Goal: Task Accomplishment & Management: Use online tool/utility

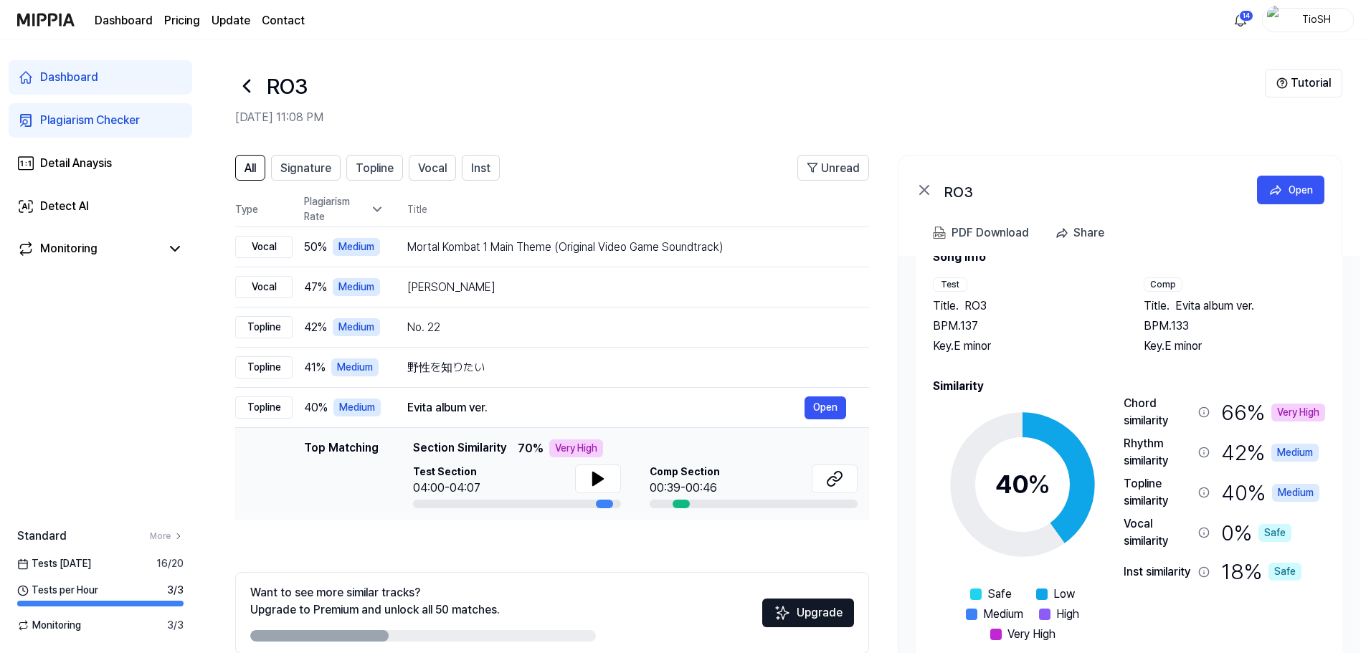
scroll to position [44, 0]
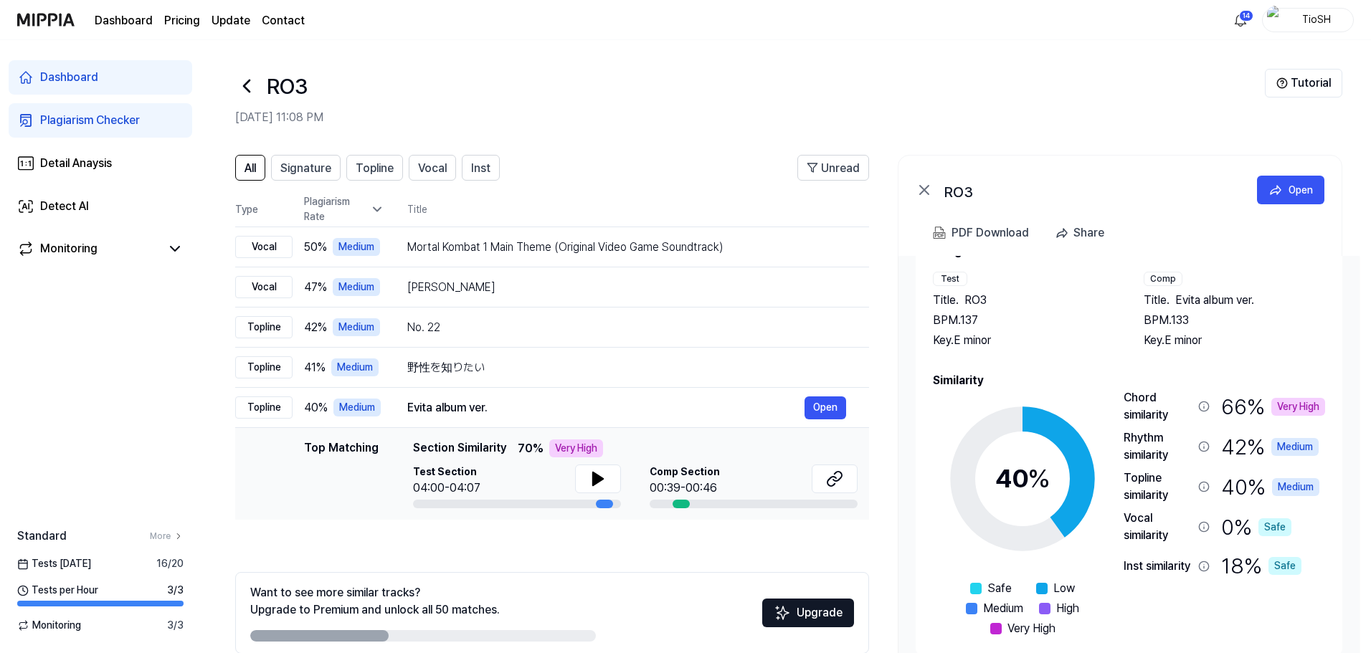
click at [247, 100] on div at bounding box center [246, 86] width 23 height 34
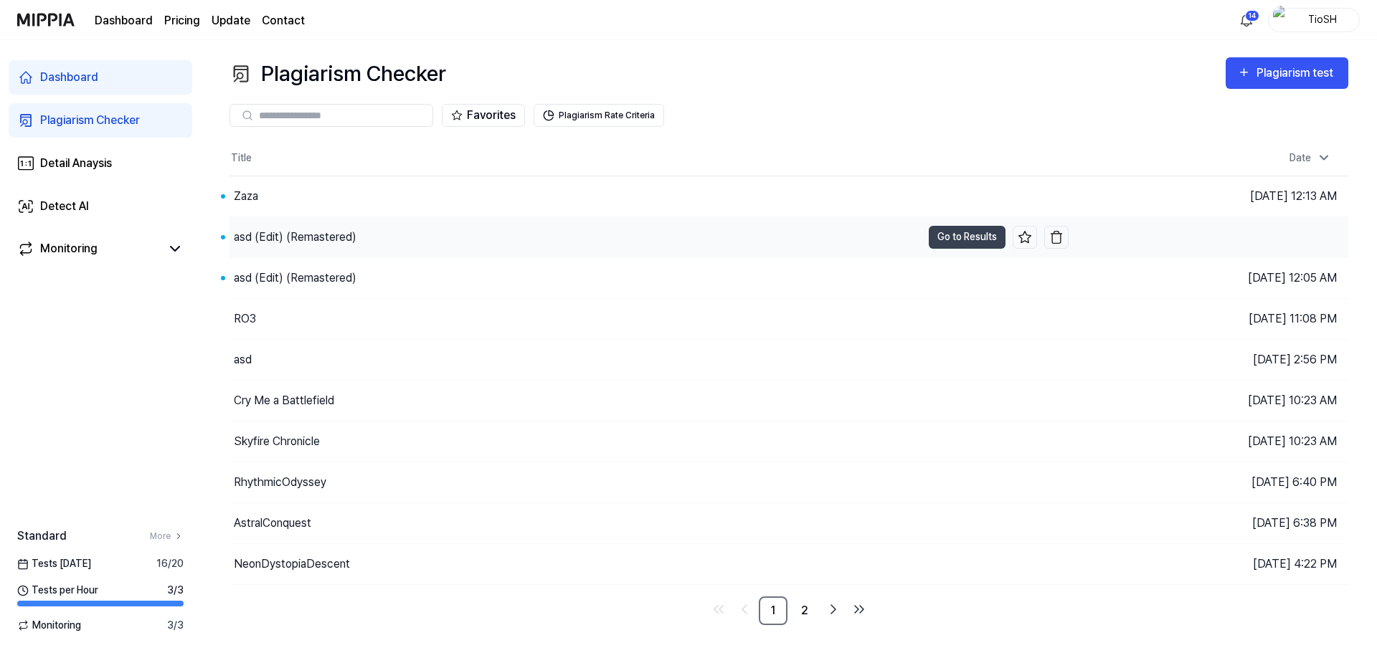
click at [323, 241] on div "asd (Edit) (Remastered)" at bounding box center [295, 237] width 123 height 17
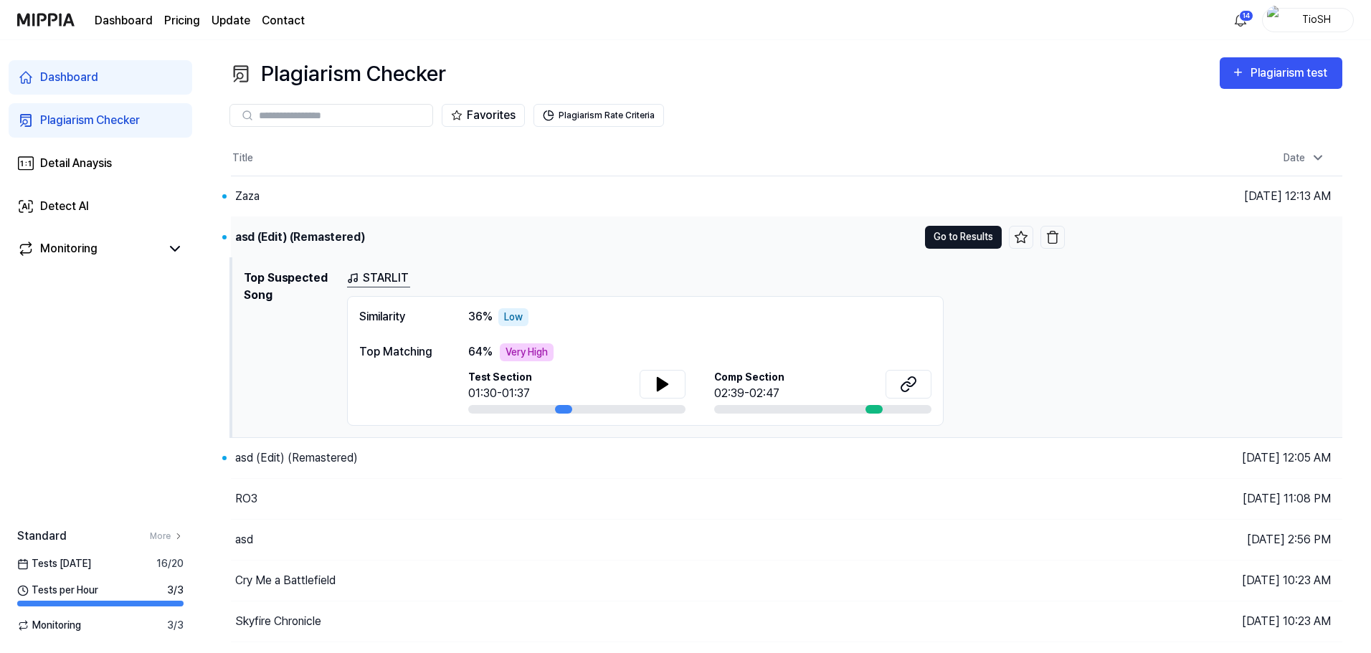
click at [947, 244] on button "Go to Results" at bounding box center [963, 237] width 77 height 23
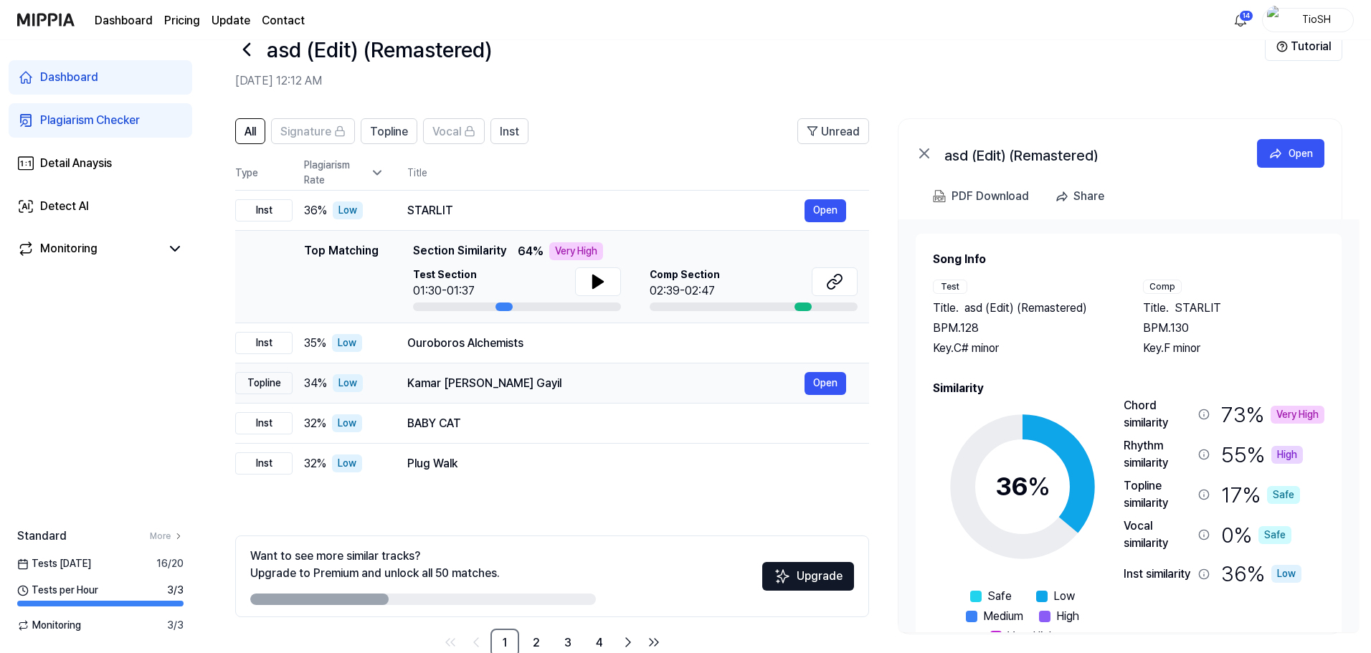
scroll to position [70, 0]
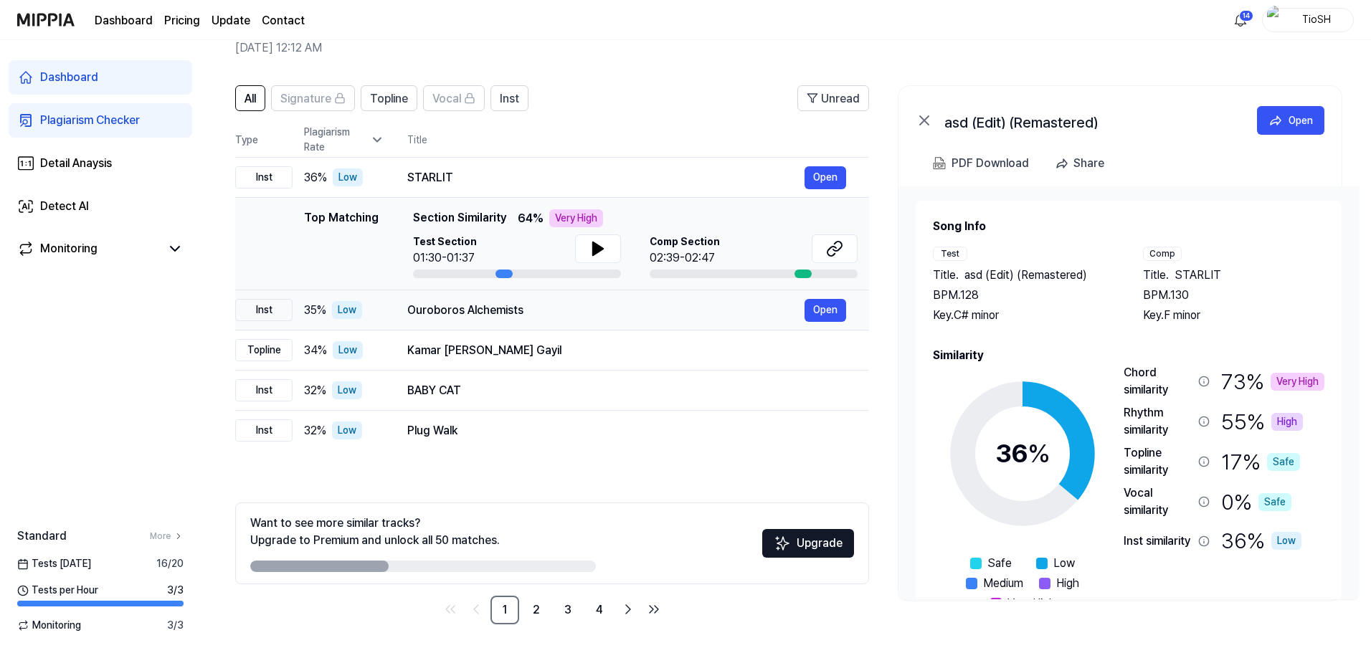
click at [675, 319] on div "Ouroboros Alchemists Open" at bounding box center [626, 310] width 439 height 23
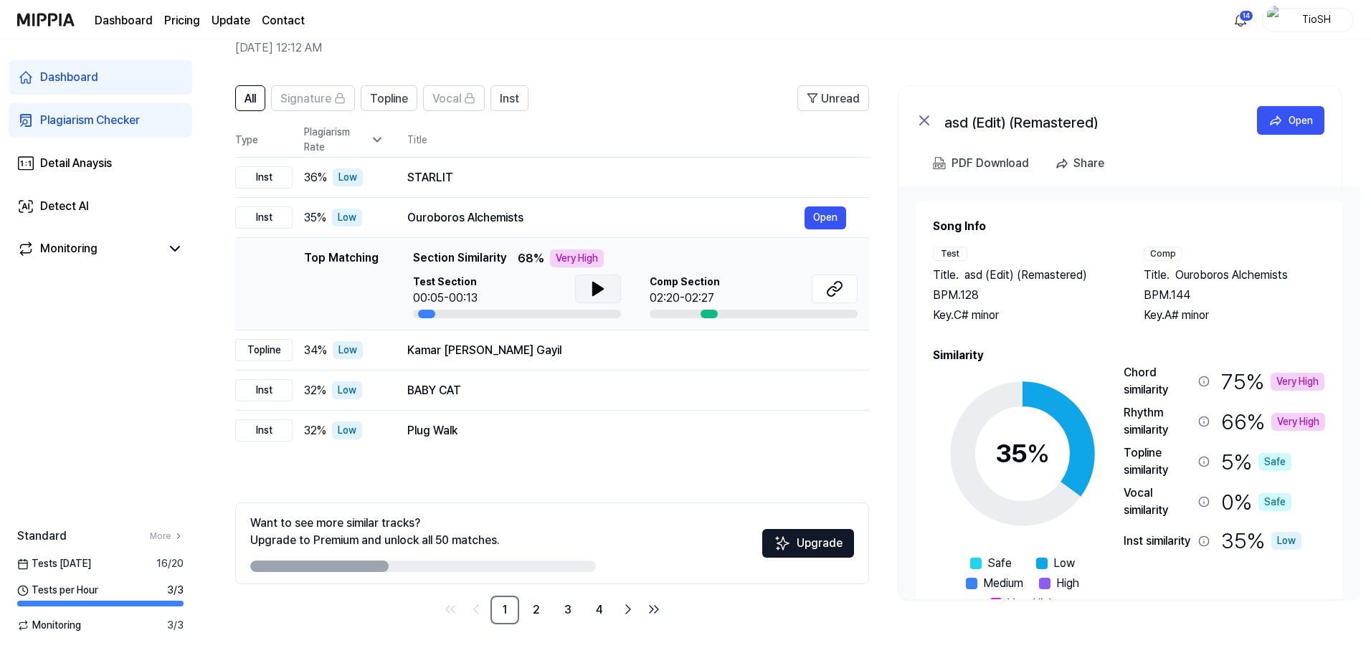
click at [583, 302] on button at bounding box center [598, 289] width 46 height 29
click at [616, 288] on button at bounding box center [598, 289] width 46 height 29
click at [820, 288] on button at bounding box center [835, 289] width 46 height 29
click at [541, 608] on link "2" at bounding box center [536, 610] width 29 height 29
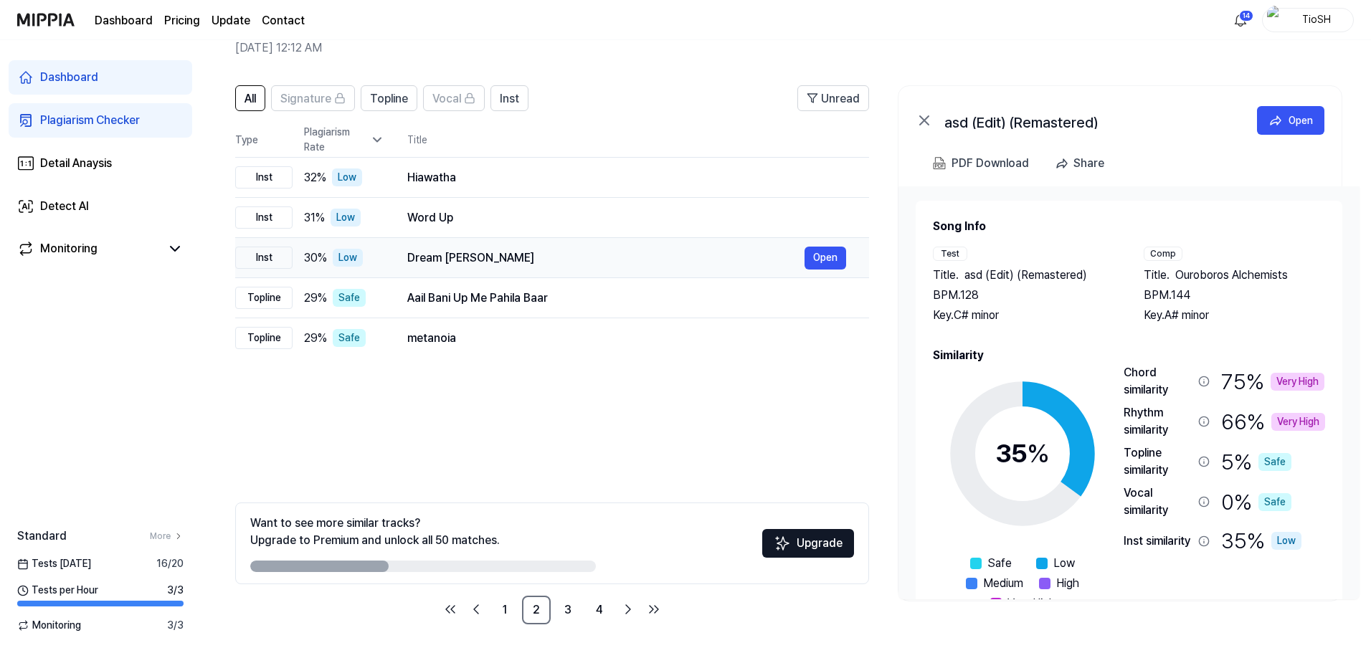
click at [518, 267] on div "Dream Weaver Open" at bounding box center [626, 258] width 439 height 23
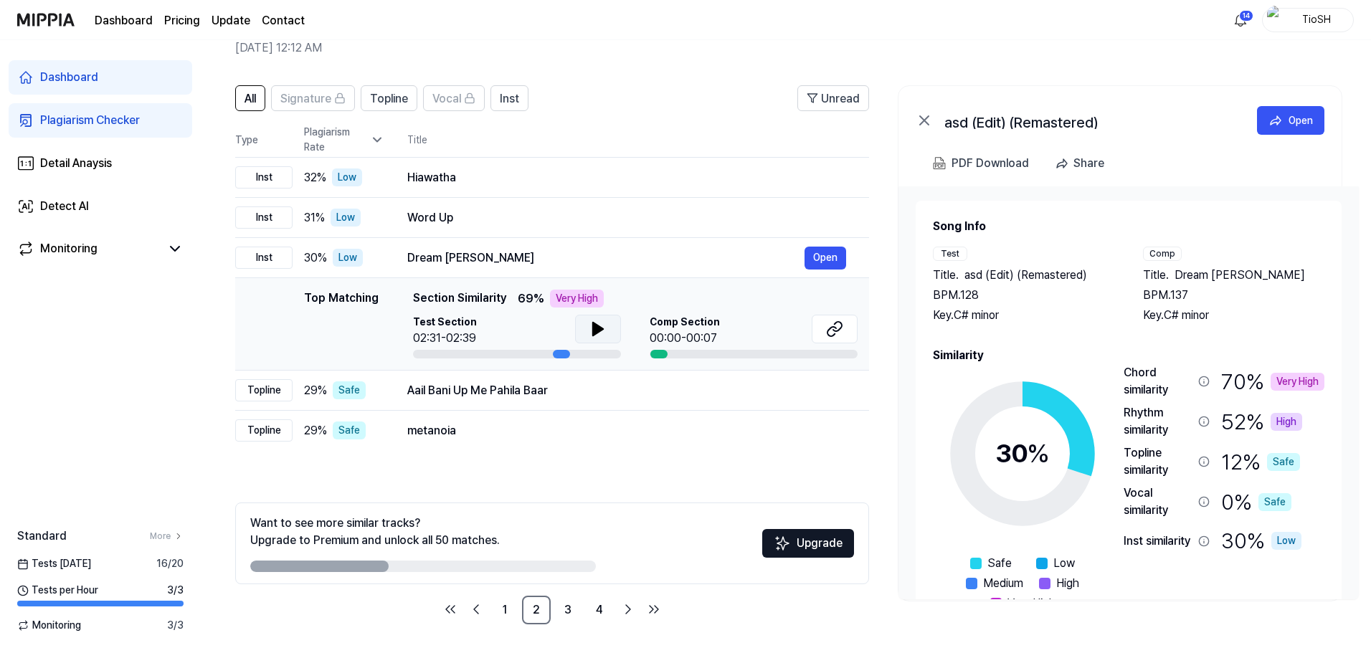
click at [597, 333] on icon at bounding box center [598, 329] width 10 height 13
click at [599, 333] on icon at bounding box center [600, 328] width 3 height 11
click at [587, 341] on button at bounding box center [598, 329] width 46 height 29
click at [608, 338] on button at bounding box center [598, 329] width 46 height 29
click at [845, 328] on button at bounding box center [835, 329] width 46 height 29
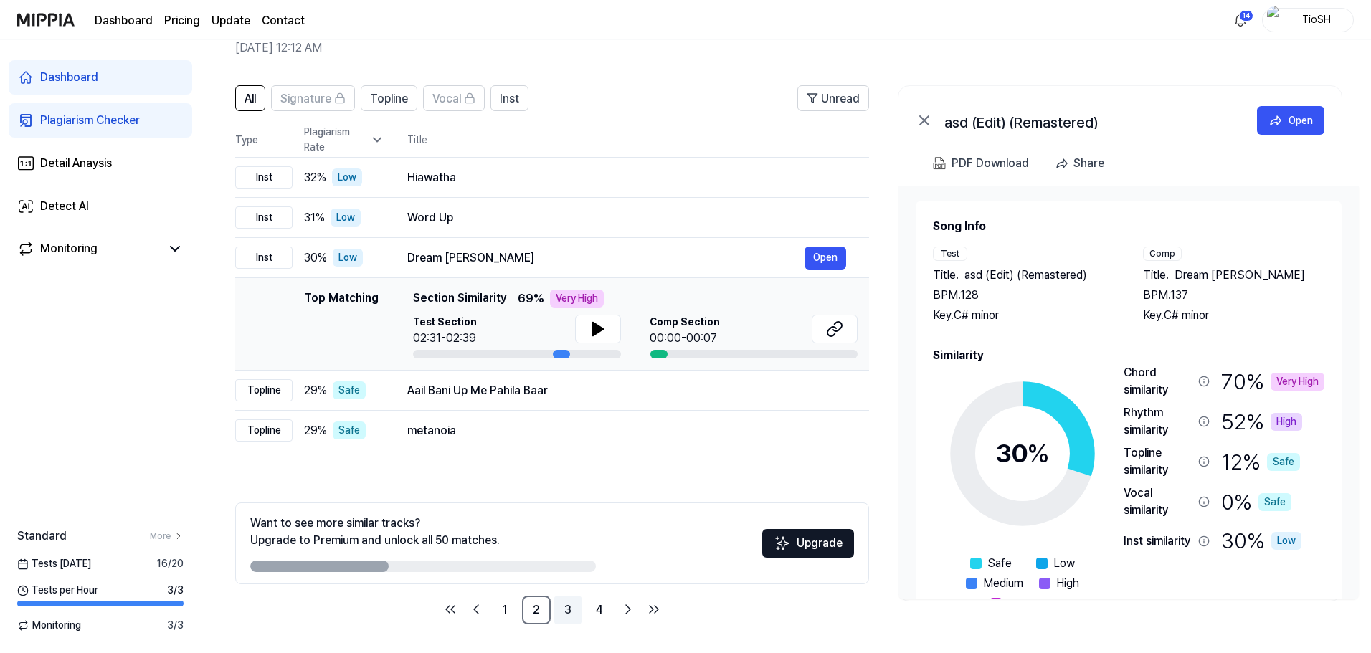
click at [572, 610] on link "3" at bounding box center [568, 610] width 29 height 29
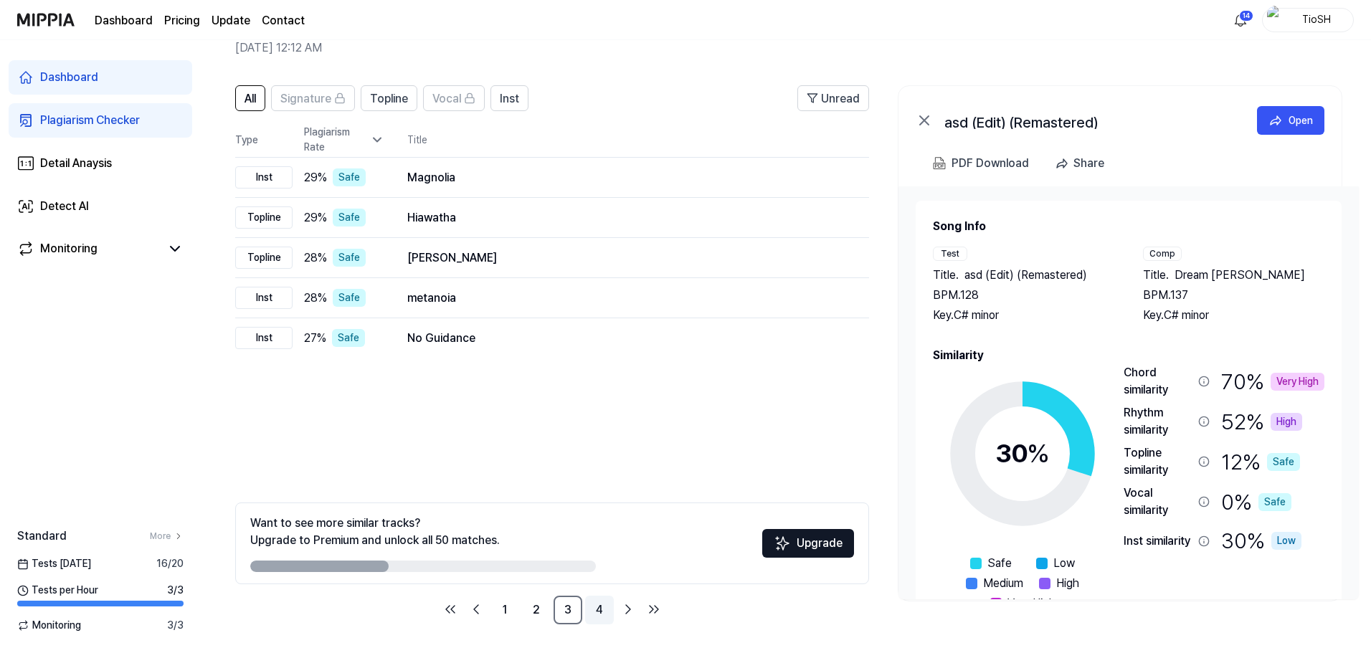
click at [596, 610] on link "4" at bounding box center [599, 610] width 29 height 29
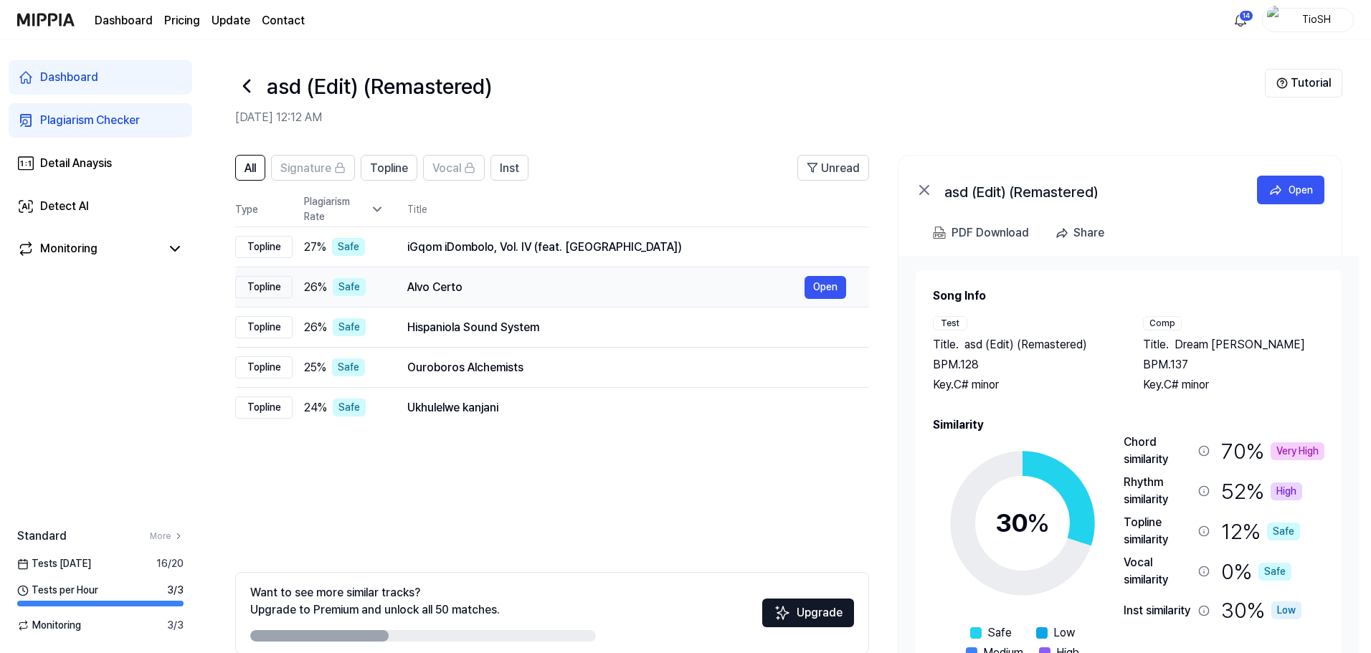
click at [561, 295] on div "Alvo Certo" at bounding box center [605, 287] width 397 height 17
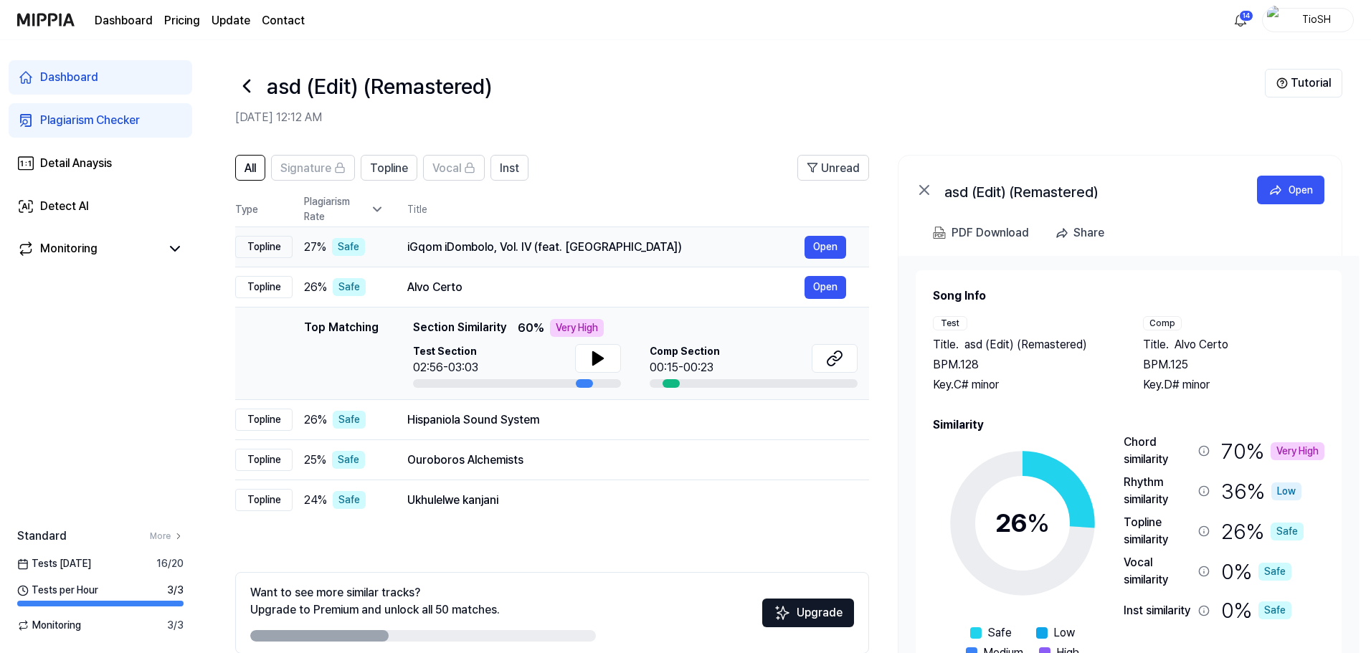
click at [582, 243] on div "iGqom iDombolo, Vol. IV (feat. KayGee)" at bounding box center [605, 247] width 397 height 17
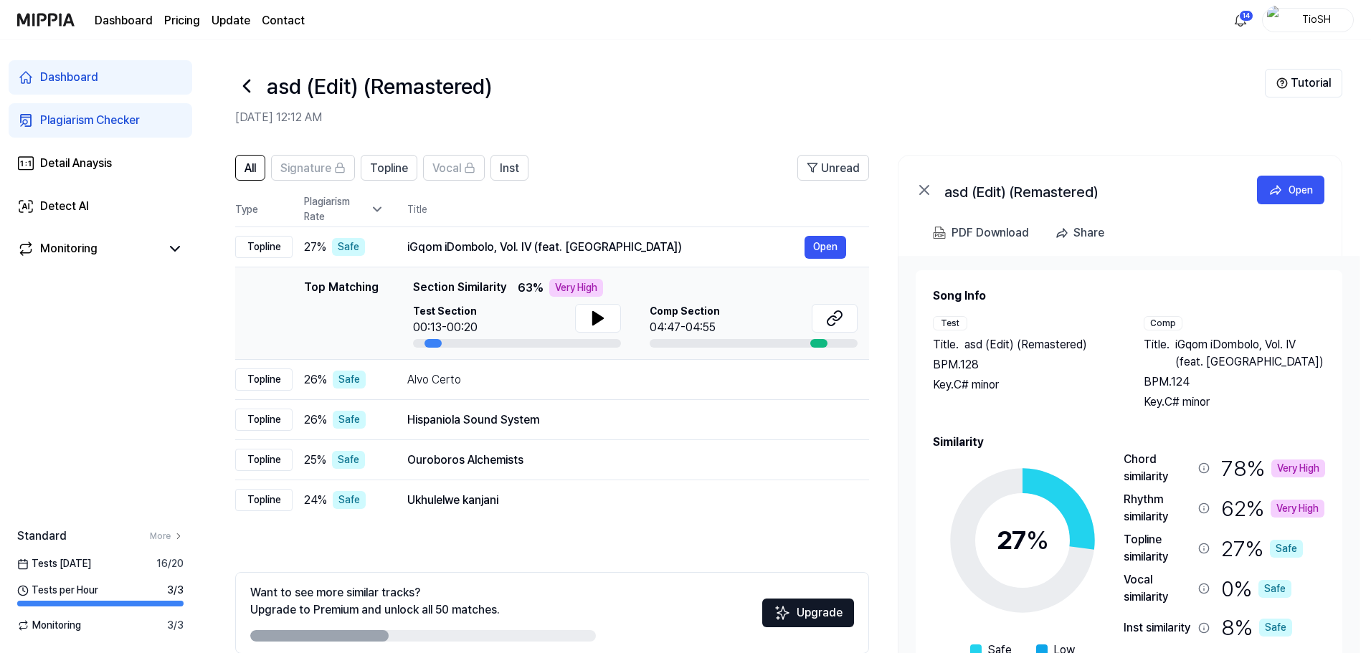
click at [845, 579] on div "Want to see more similar tracks? Upgrade to Premium and unlock all 50 matches. …" at bounding box center [552, 613] width 634 height 82
click at [251, 80] on icon at bounding box center [246, 86] width 23 height 23
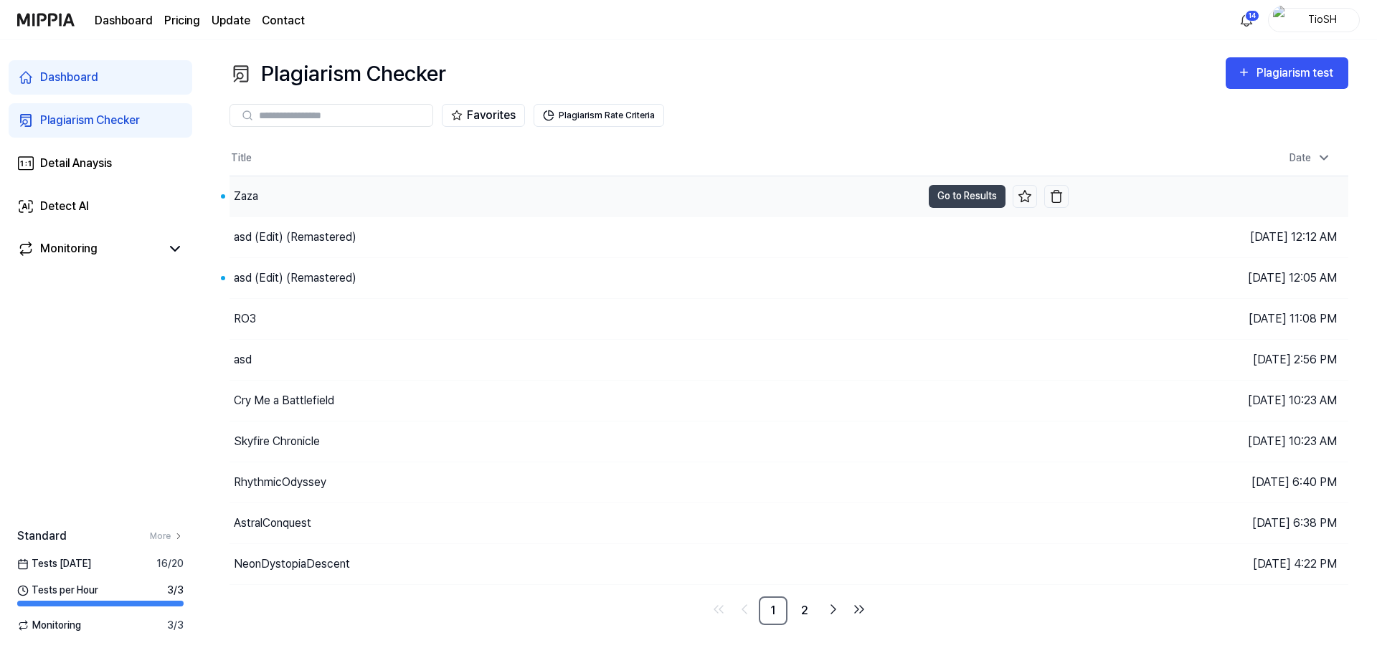
click at [308, 205] on div "Zaza" at bounding box center [575, 196] width 692 height 40
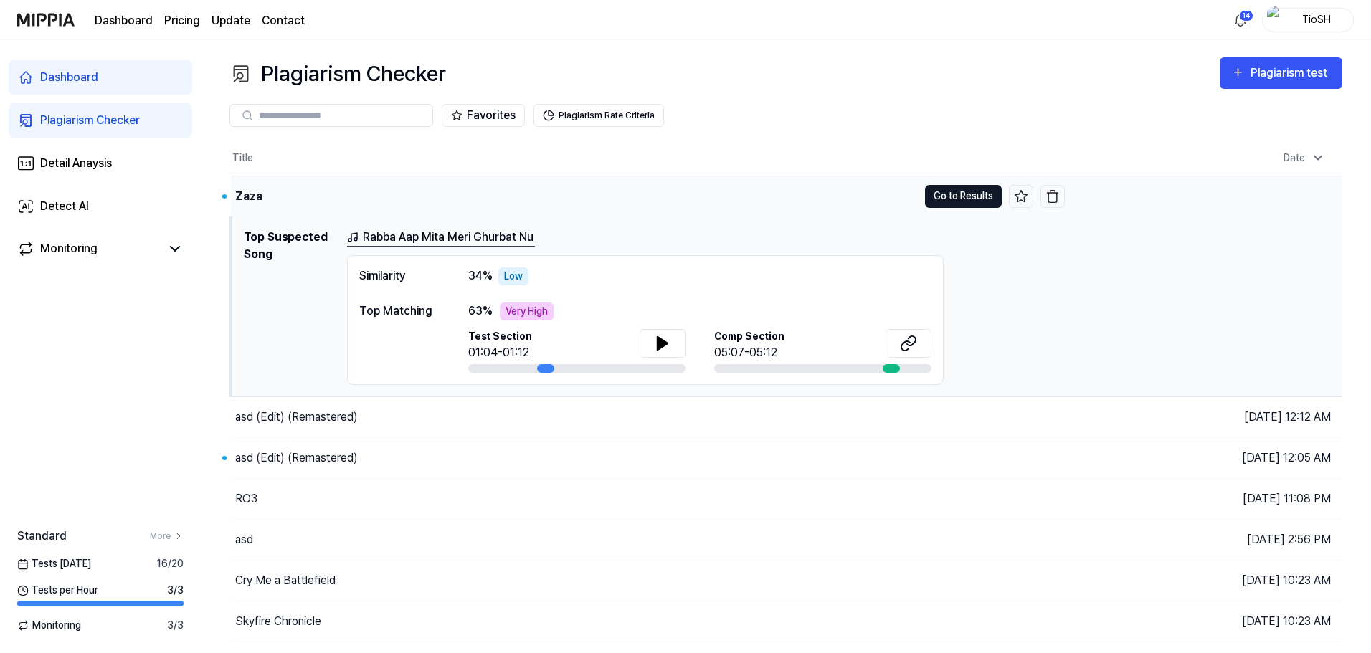
click at [956, 195] on button "Go to Results" at bounding box center [963, 196] width 77 height 23
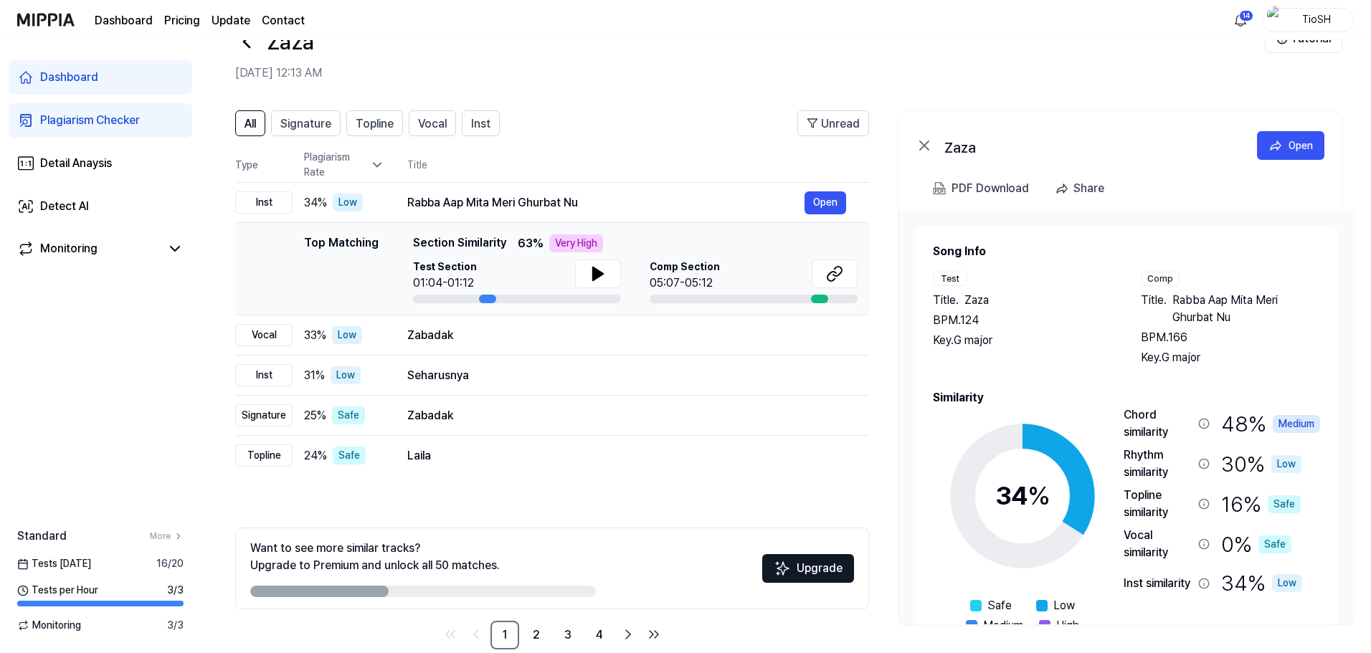
scroll to position [70, 0]
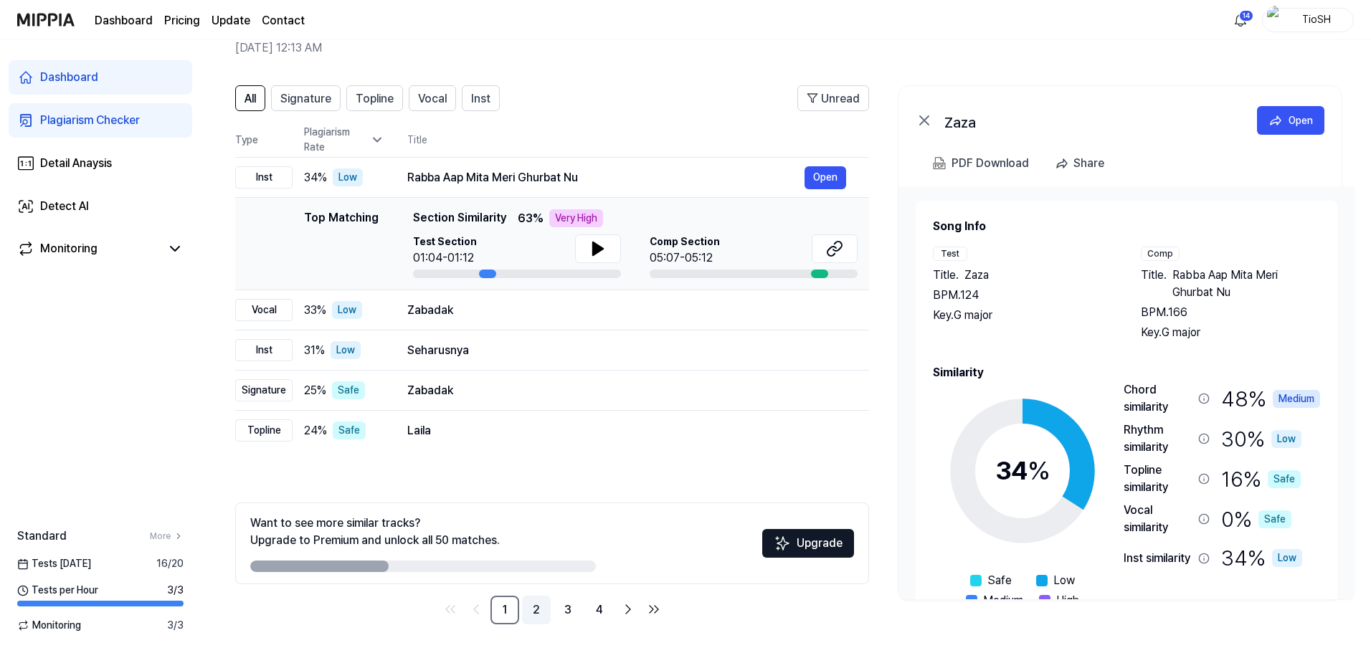
click at [531, 611] on link "2" at bounding box center [536, 610] width 29 height 29
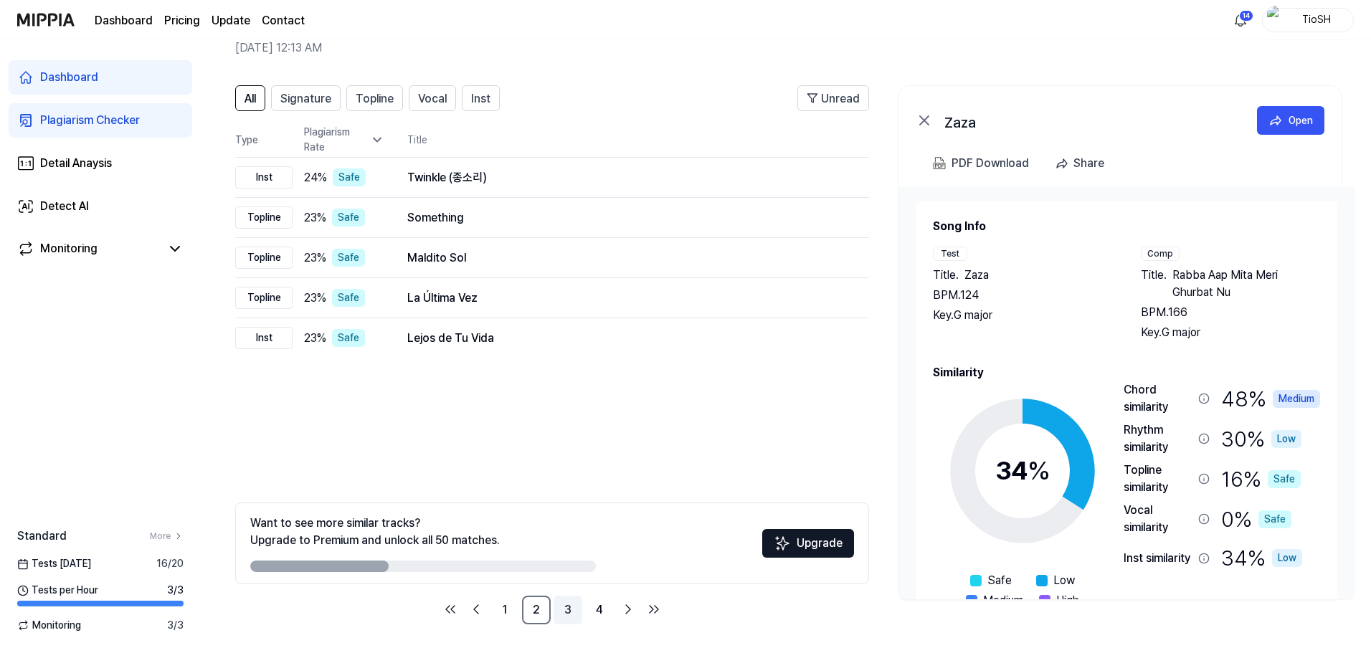
click at [567, 617] on link "3" at bounding box center [568, 610] width 29 height 29
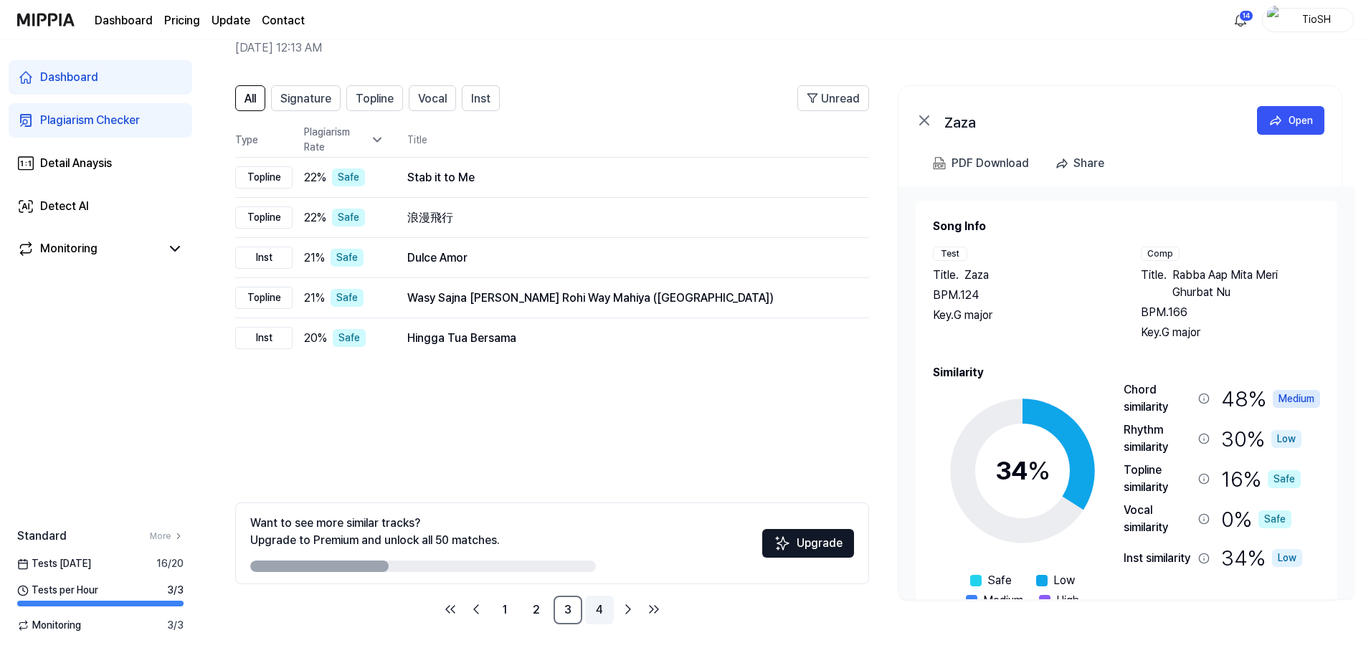
click at [606, 611] on link "4" at bounding box center [599, 610] width 29 height 29
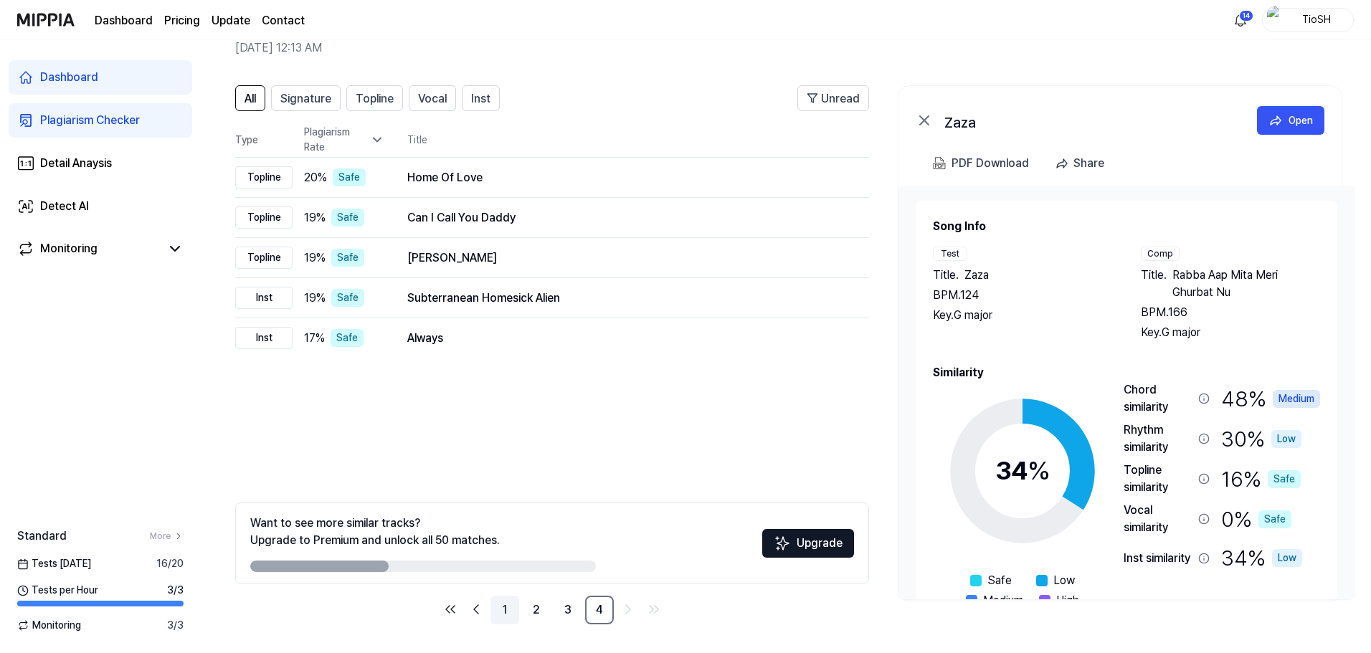
click at [504, 618] on link "1" at bounding box center [504, 610] width 29 height 29
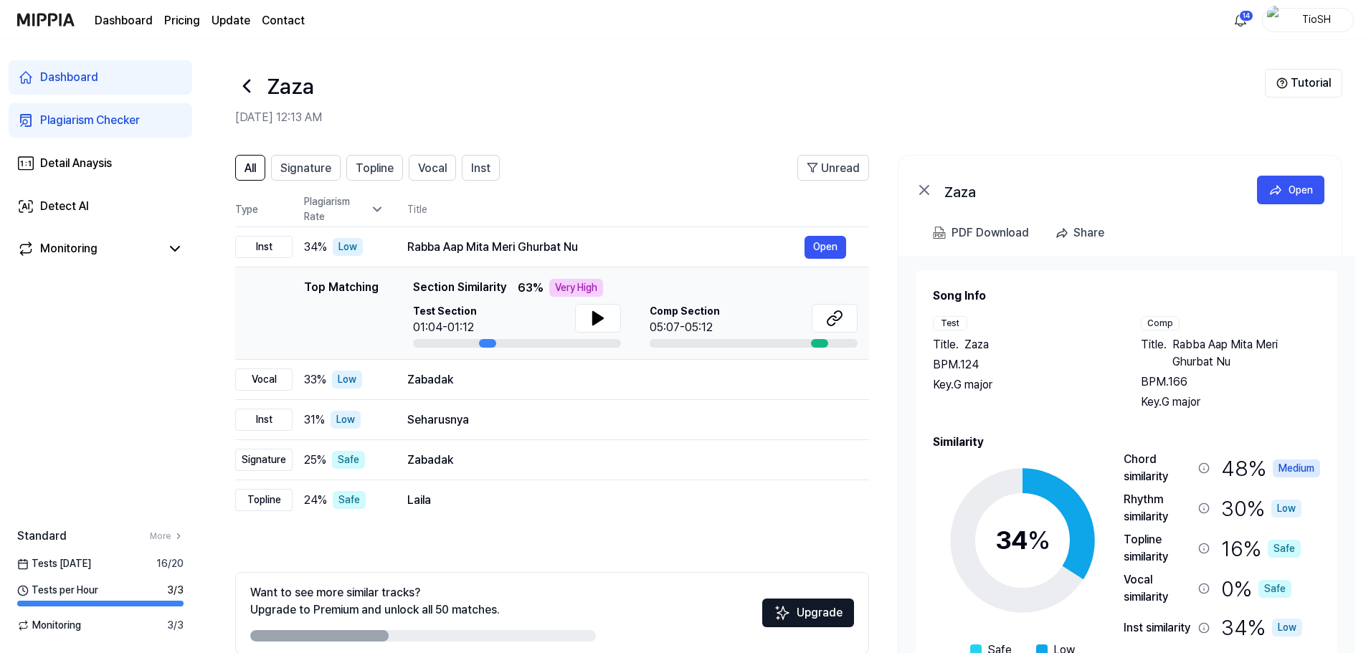
click at [245, 90] on icon at bounding box center [246, 86] width 23 height 23
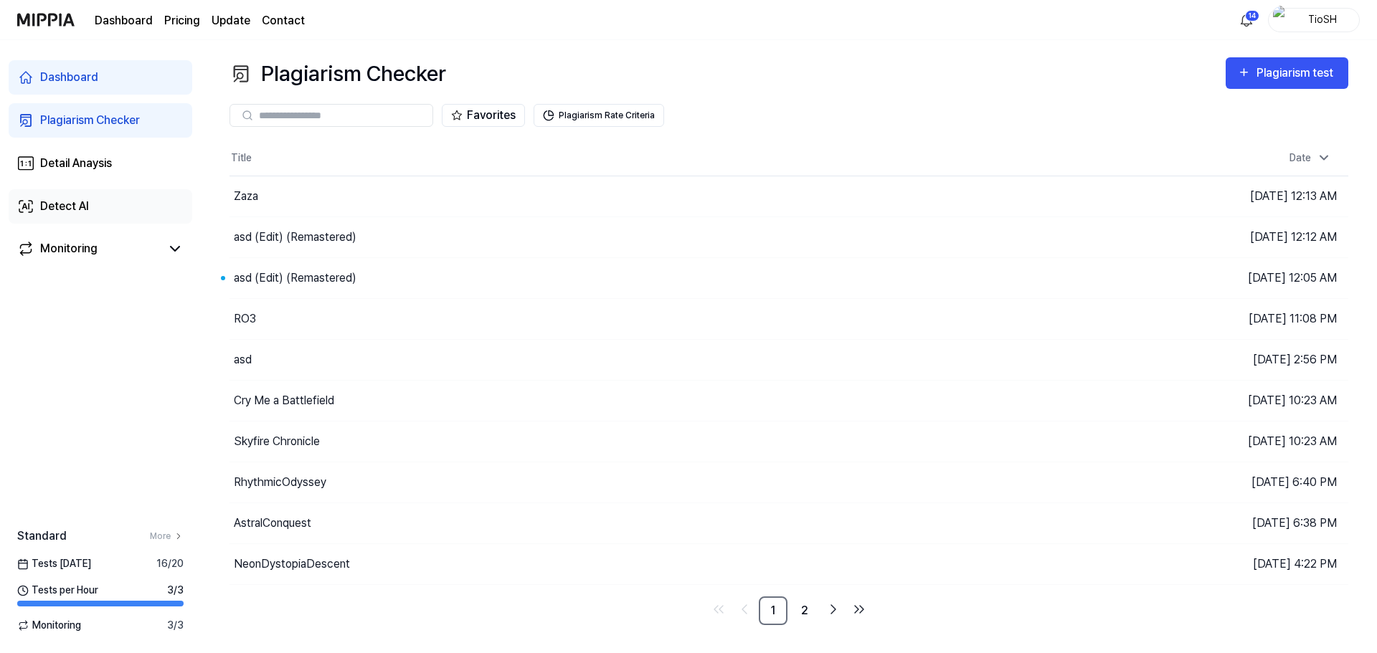
click at [116, 198] on link "Detect AI" at bounding box center [101, 206] width 184 height 34
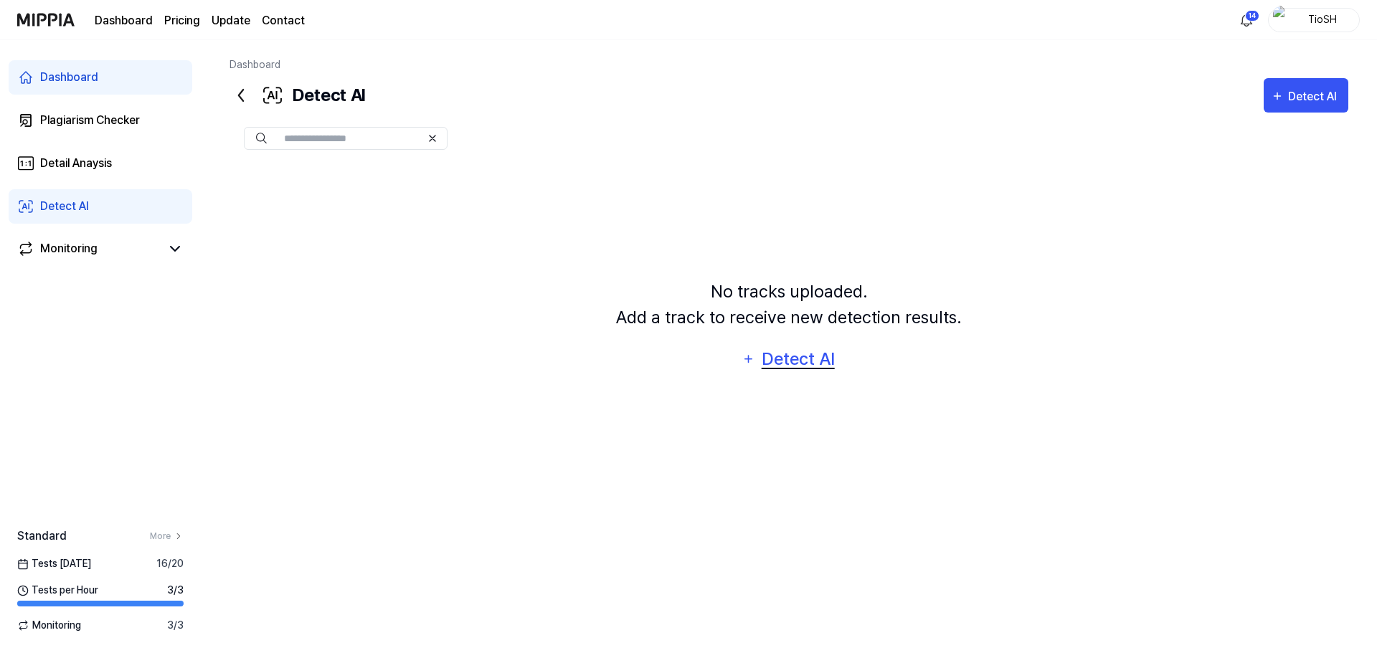
click at [790, 354] on div "Detect AI" at bounding box center [797, 359] width 77 height 27
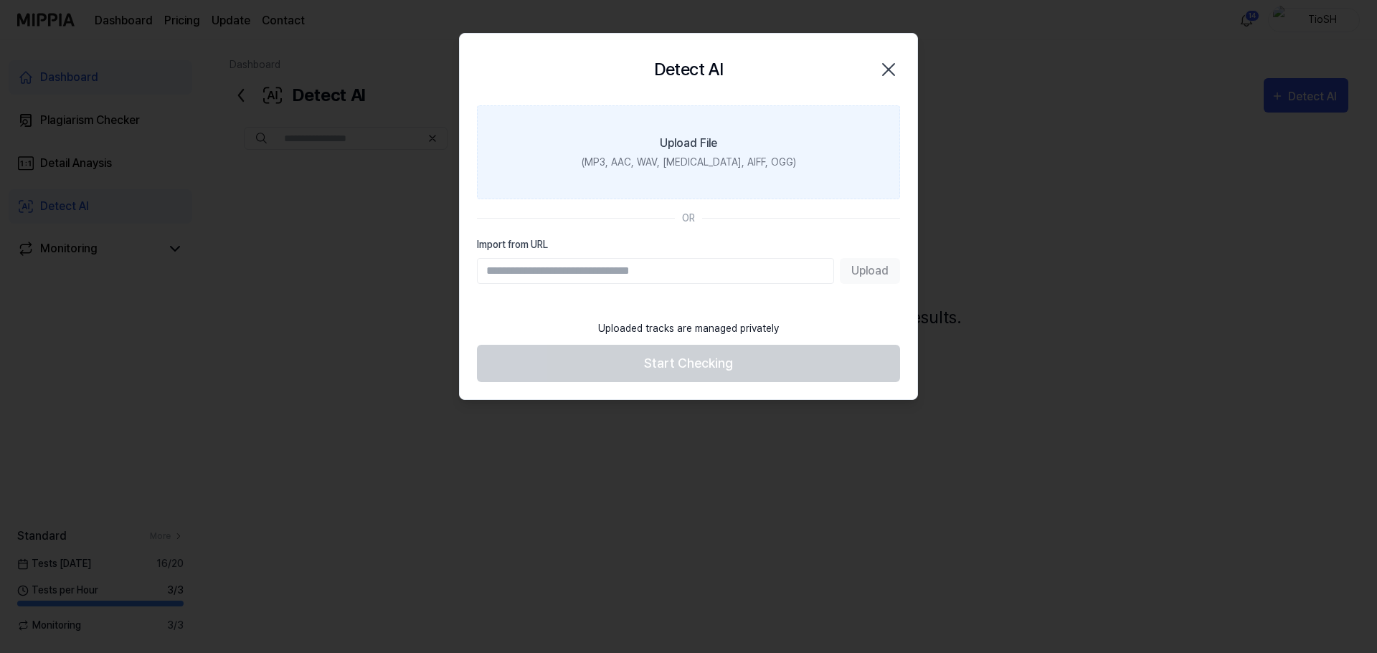
click at [654, 168] on div "(MP3, AAC, WAV, FLAC, AIFF, OGG)" at bounding box center [689, 162] width 214 height 15
click at [0, 0] on input "Upload File (MP3, AAC, WAV, FLAC, AIFF, OGG)" at bounding box center [0, 0] width 0 height 0
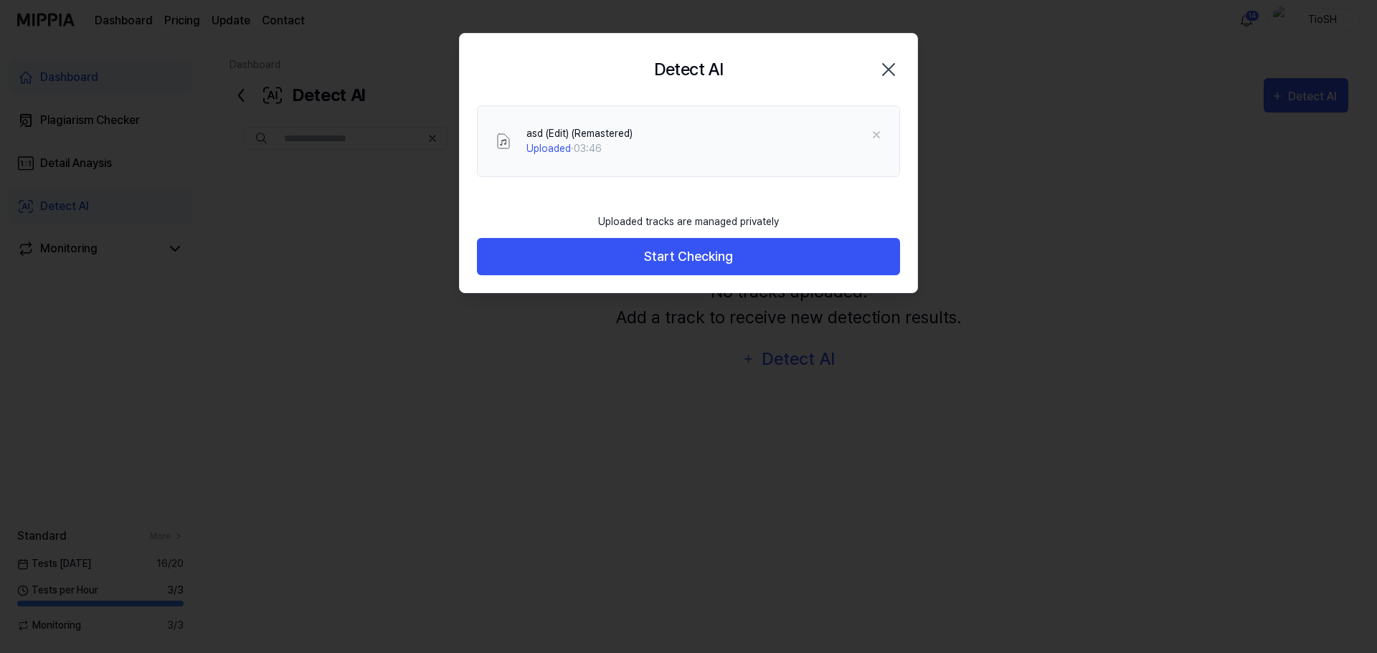
click at [892, 66] on icon "button" at bounding box center [888, 69] width 11 height 11
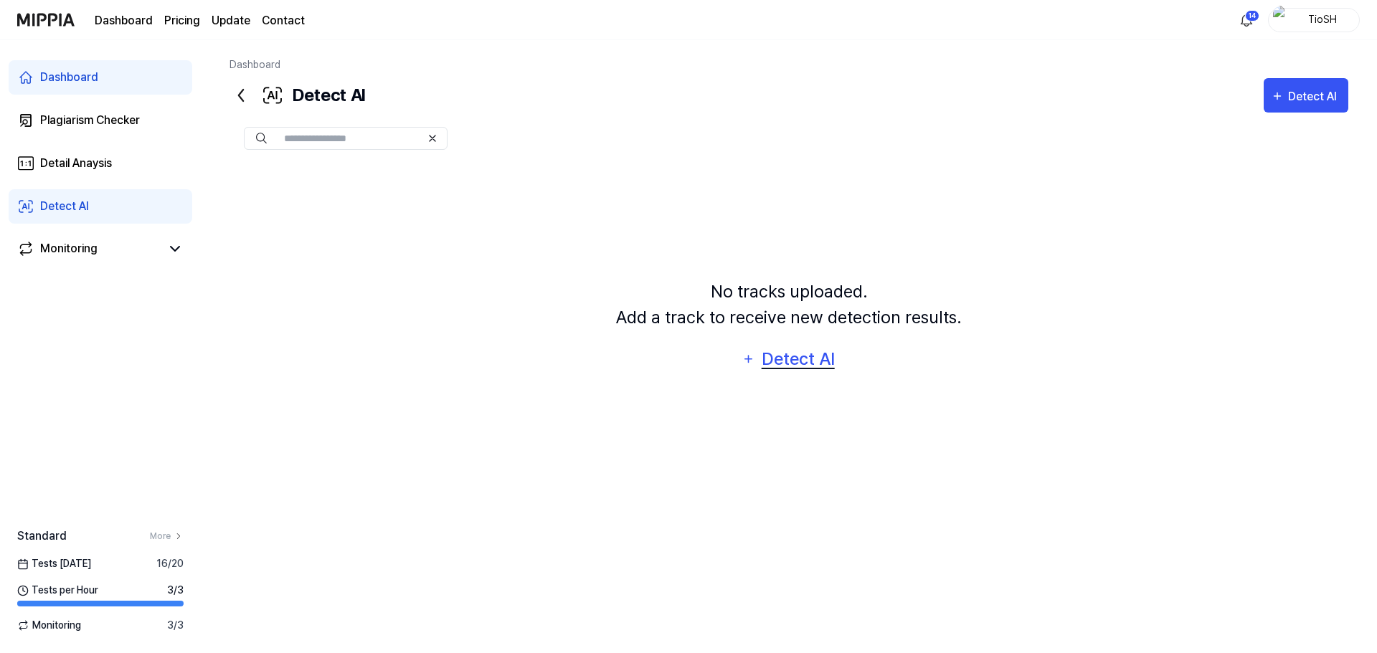
click at [787, 355] on div "Detect AI" at bounding box center [797, 359] width 77 height 27
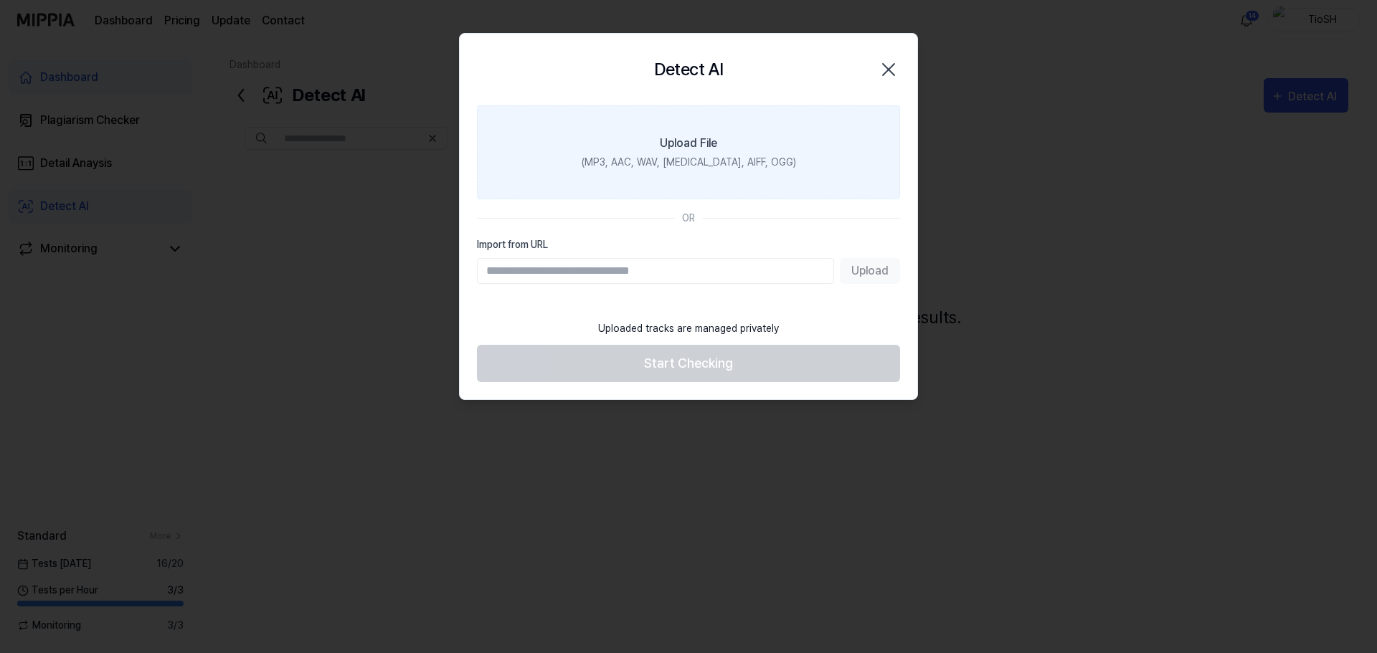
click at [711, 162] on div "(MP3, AAC, WAV, FLAC, AIFF, OGG)" at bounding box center [689, 162] width 214 height 15
click at [0, 0] on input "Upload File (MP3, AAC, WAV, FLAC, AIFF, OGG)" at bounding box center [0, 0] width 0 height 0
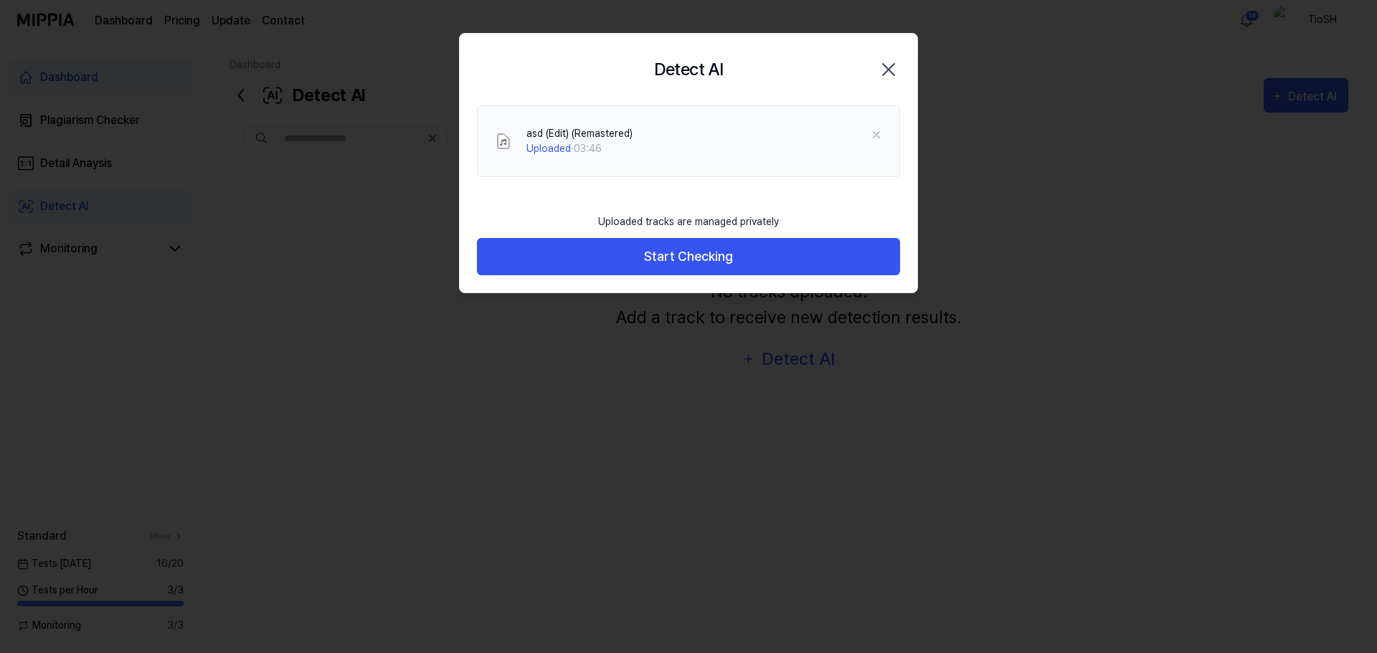
drag, startPoint x: 805, startPoint y: 271, endPoint x: 785, endPoint y: 184, distance: 89.6
click at [785, 184] on div "asd (Edit) (Remastered) Uploaded · 03:46" at bounding box center [688, 155] width 457 height 100
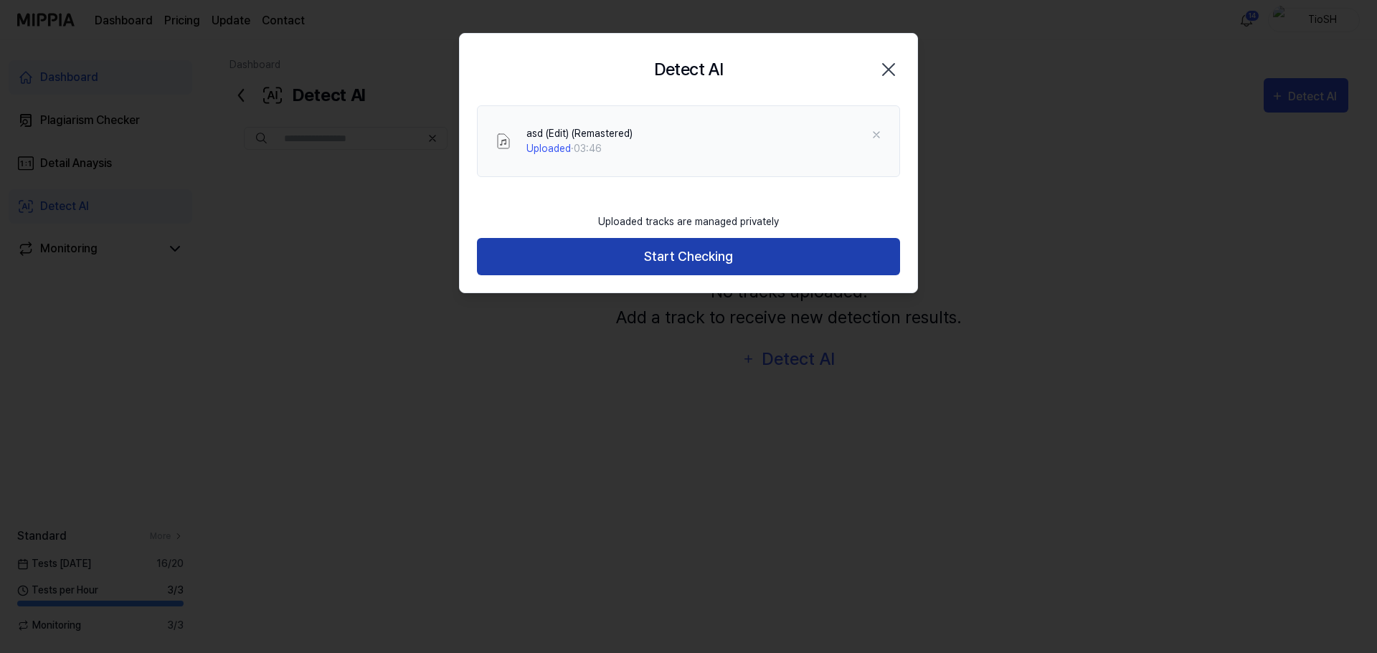
click at [733, 244] on button "Start Checking" at bounding box center [688, 257] width 423 height 38
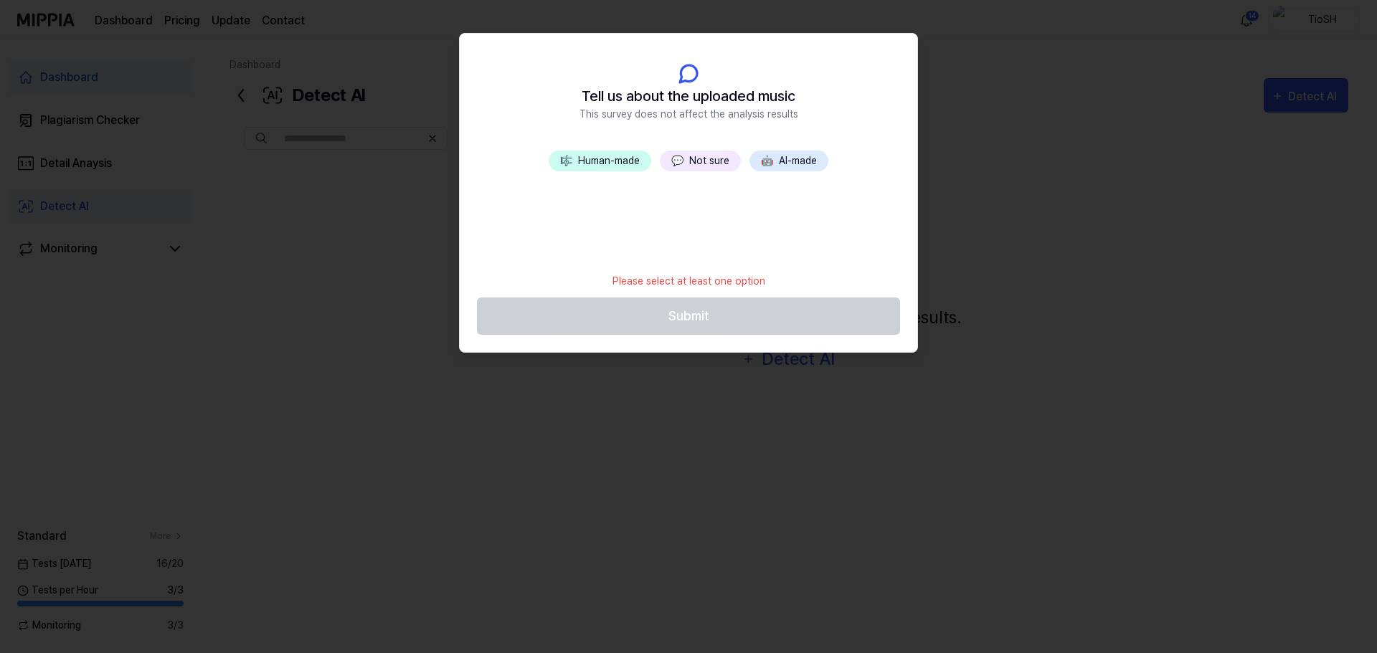
click at [767, 161] on span "🤖" at bounding box center [767, 160] width 12 height 11
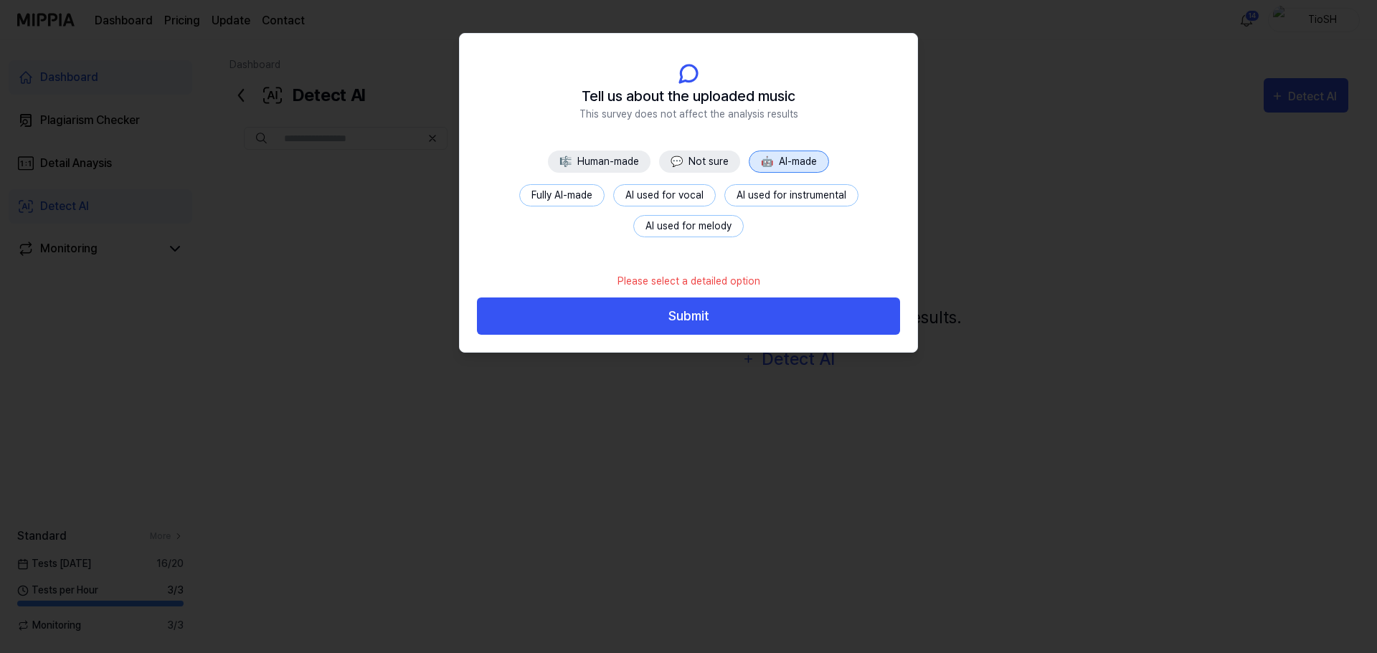
click at [569, 192] on button "Fully AI-made" at bounding box center [561, 195] width 85 height 22
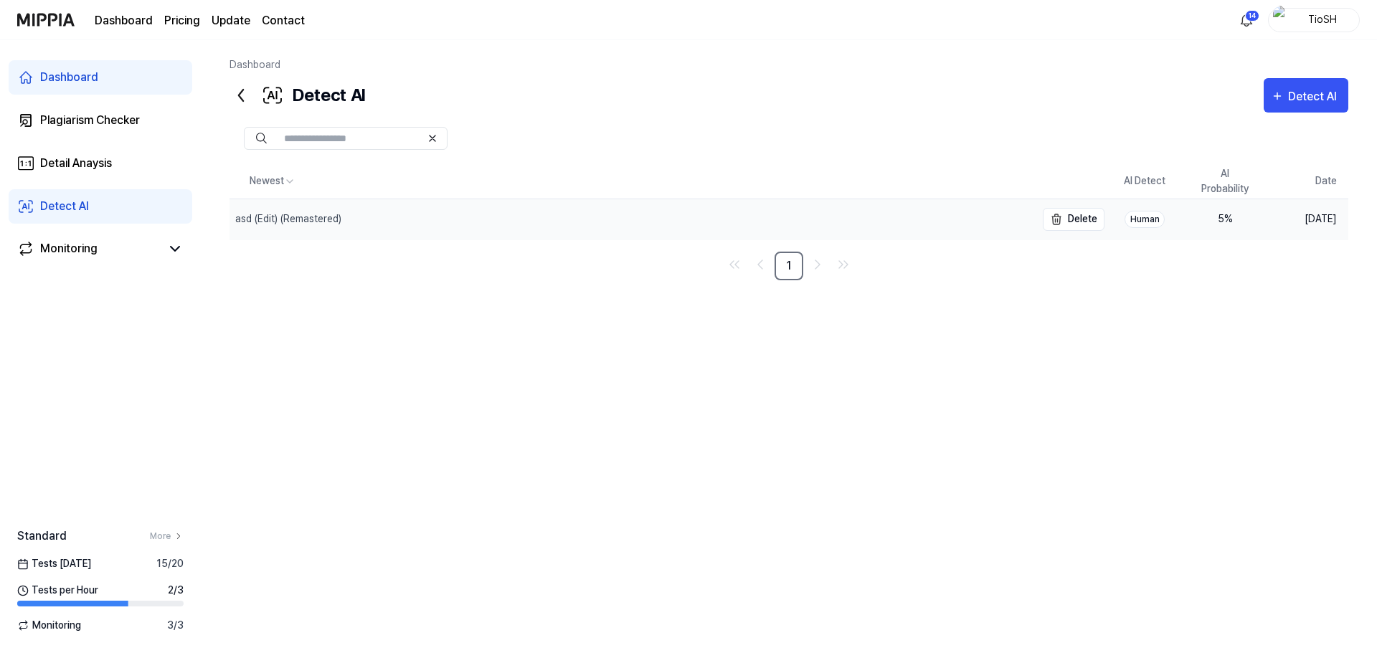
click at [477, 214] on div "asd (Edit) (Remastered)" at bounding box center [632, 219] width 806 height 40
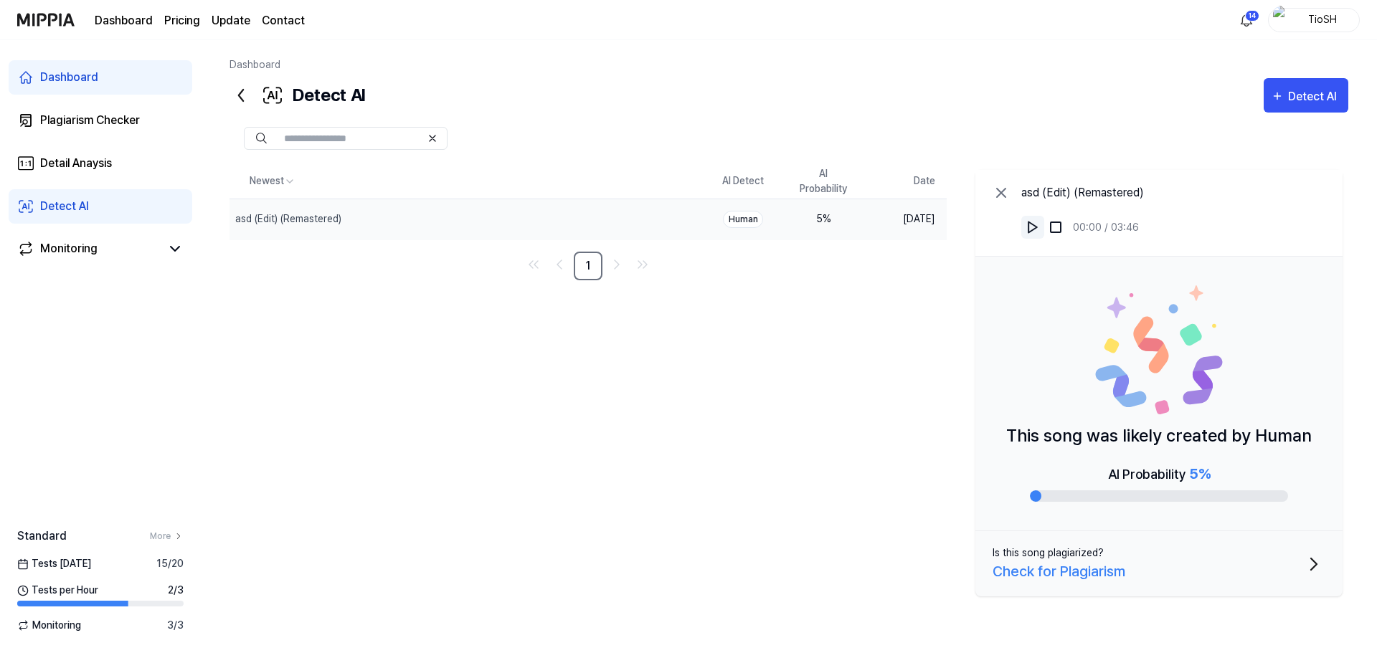
click at [1033, 232] on img at bounding box center [1032, 227] width 14 height 14
click at [1270, 509] on div "This song was likely created by Human AI Probability 5 %" at bounding box center [1158, 394] width 367 height 275
click at [1257, 503] on div "This song was likely created by Human AI Probability 5 %" at bounding box center [1158, 394] width 367 height 275
drag, startPoint x: 574, startPoint y: 229, endPoint x: 434, endPoint y: 290, distance: 152.9
click at [435, 290] on div "Newest AI Detect AI Probability Date asd (Edit) (Remastered) Delete Human 5 % A…" at bounding box center [788, 383] width 1119 height 438
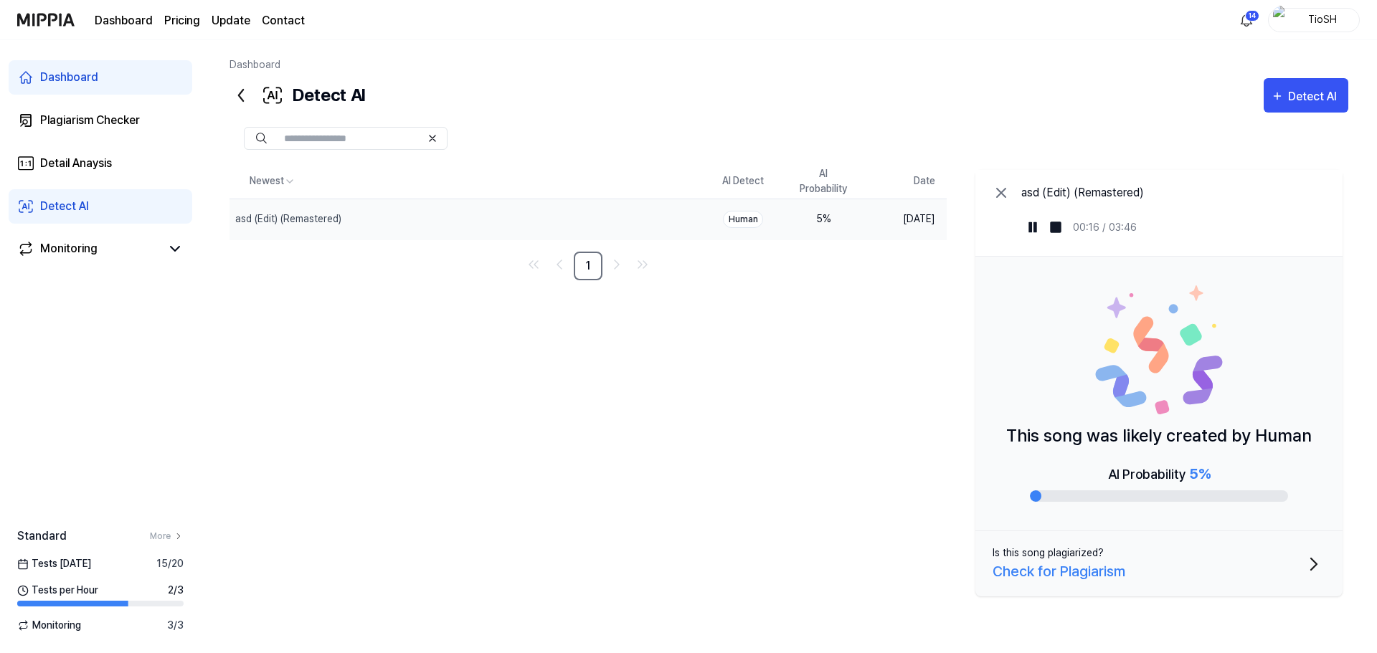
click at [414, 348] on div "Newest AI Detect AI Probability Date asd (Edit) (Remastered) Delete Human 5 % A…" at bounding box center [788, 383] width 1119 height 438
click at [1282, 100] on icon "button" at bounding box center [1277, 95] width 13 height 17
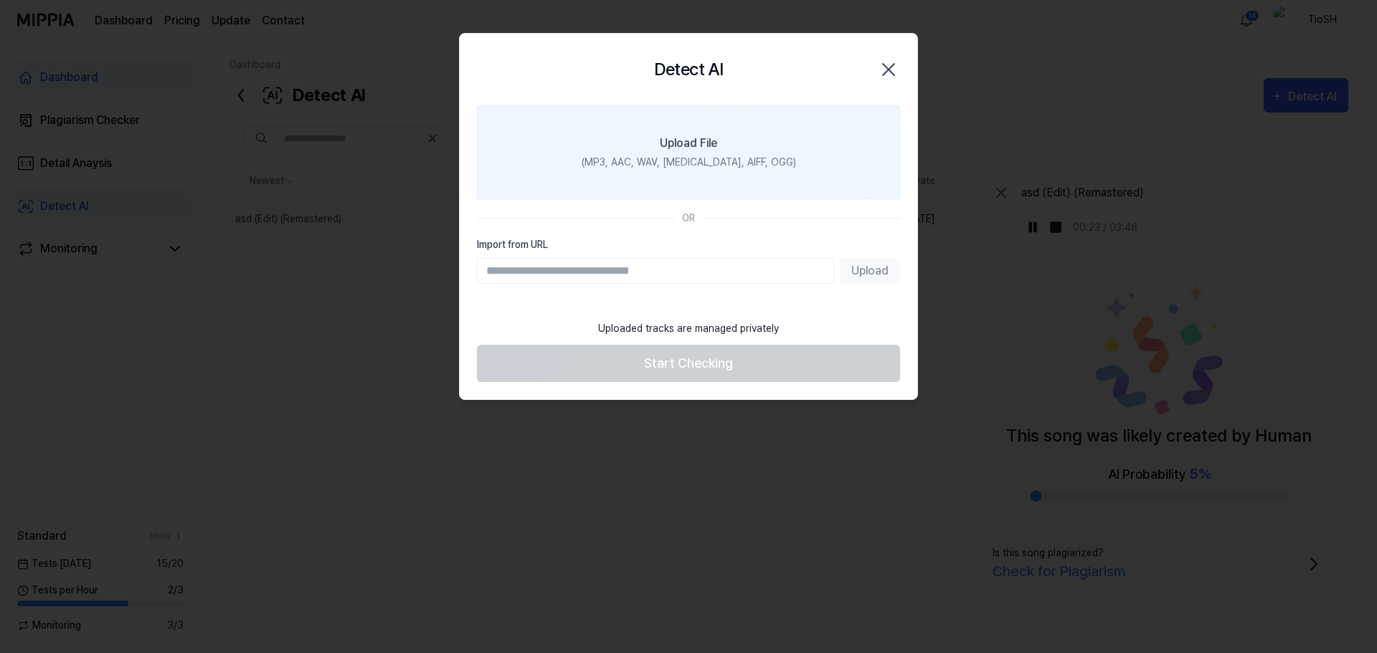
click at [673, 177] on label "Upload File (MP3, AAC, WAV, FLAC, AIFF, OGG)" at bounding box center [688, 152] width 423 height 94
click at [0, 0] on input "Upload File (MP3, AAC, WAV, FLAC, AIFF, OGG)" at bounding box center [0, 0] width 0 height 0
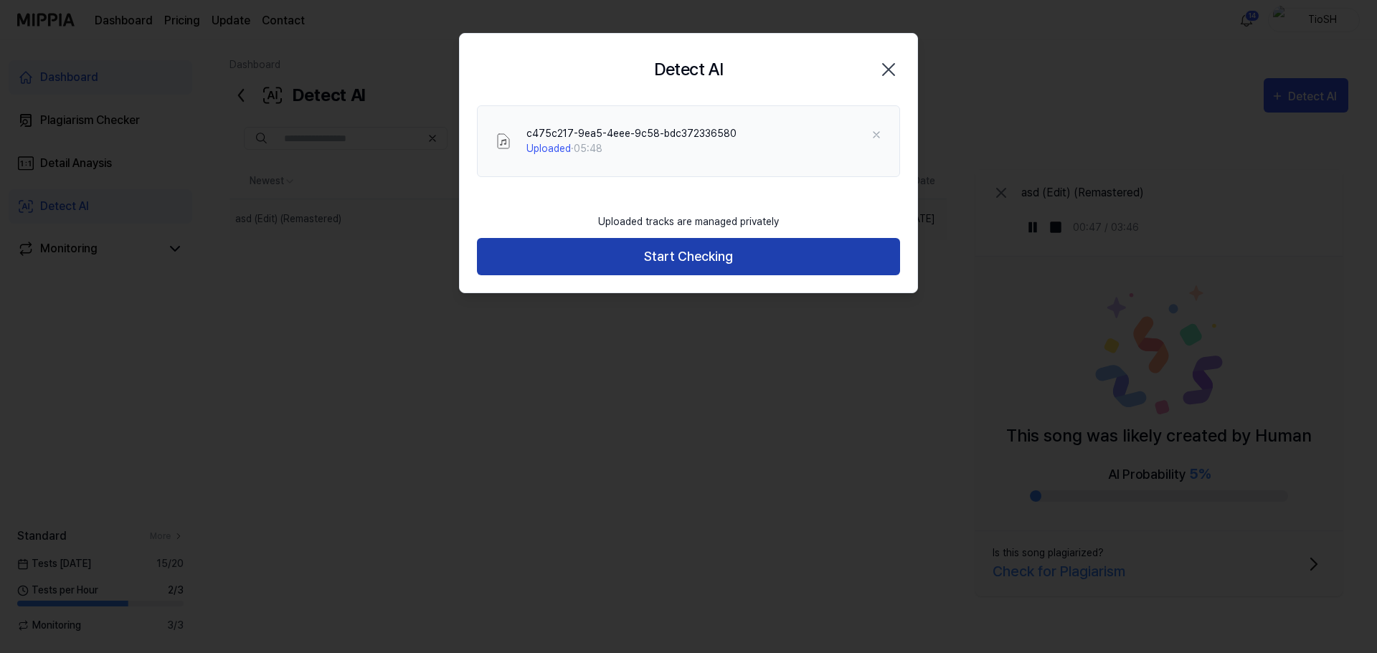
click at [711, 265] on button "Start Checking" at bounding box center [688, 257] width 423 height 38
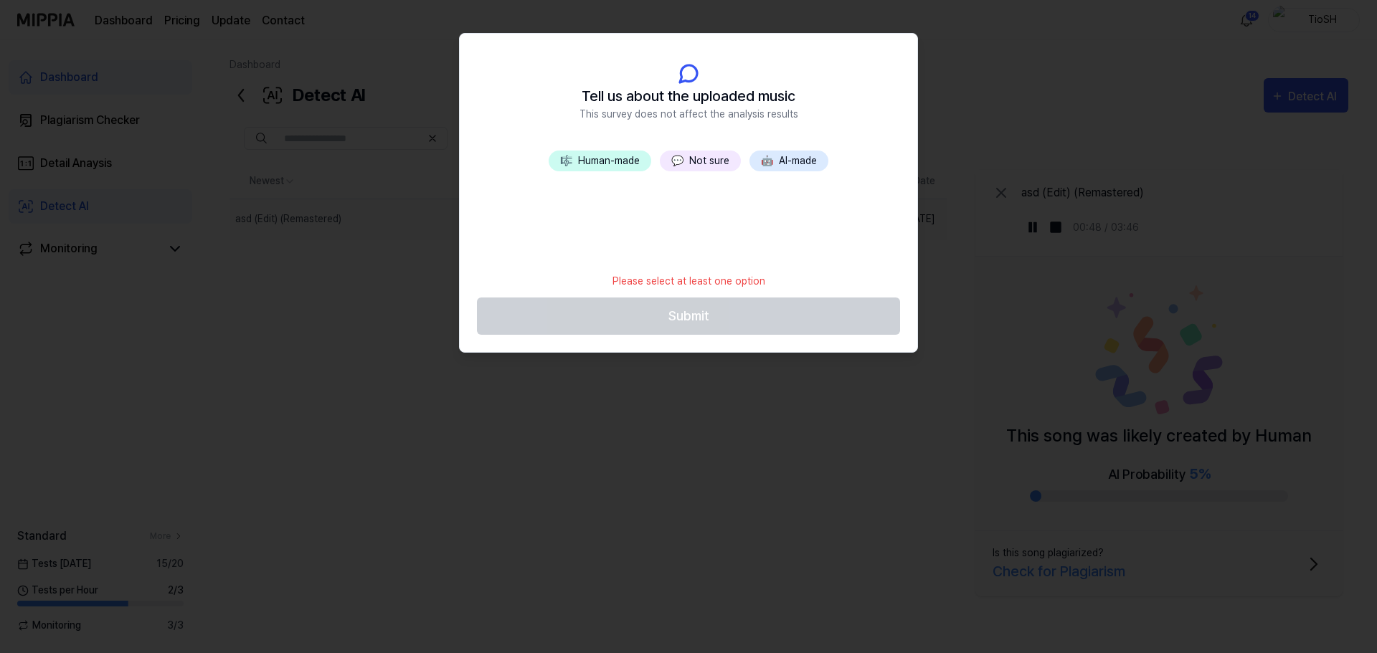
click at [777, 169] on button "🤖 AI-made" at bounding box center [788, 161] width 79 height 21
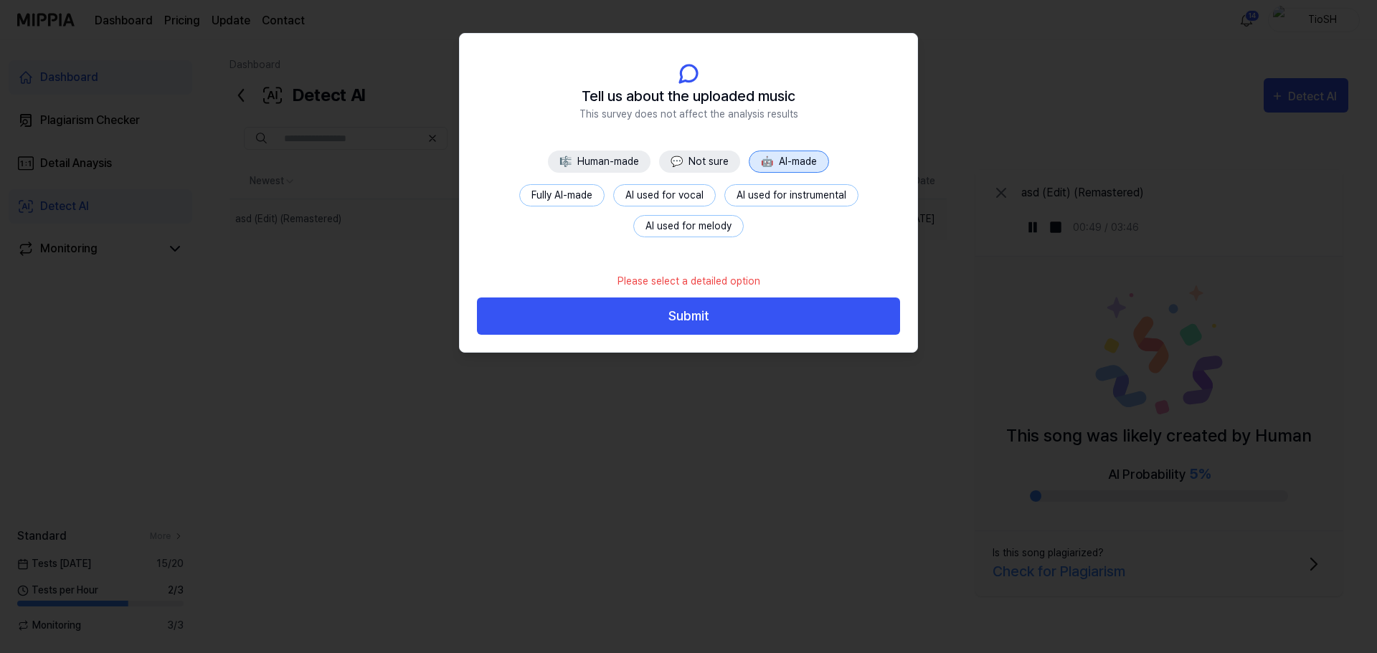
click at [559, 197] on button "Fully AI-made" at bounding box center [561, 195] width 85 height 22
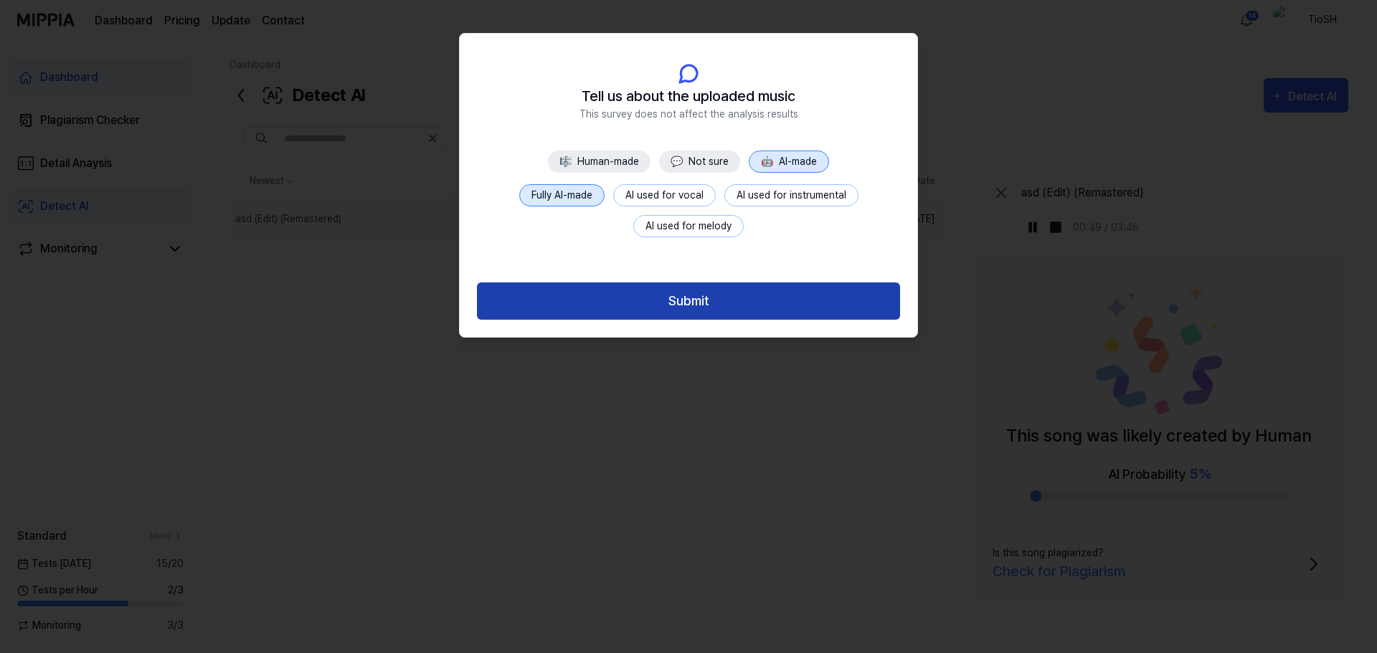
click at [716, 300] on button "Submit" at bounding box center [688, 302] width 423 height 38
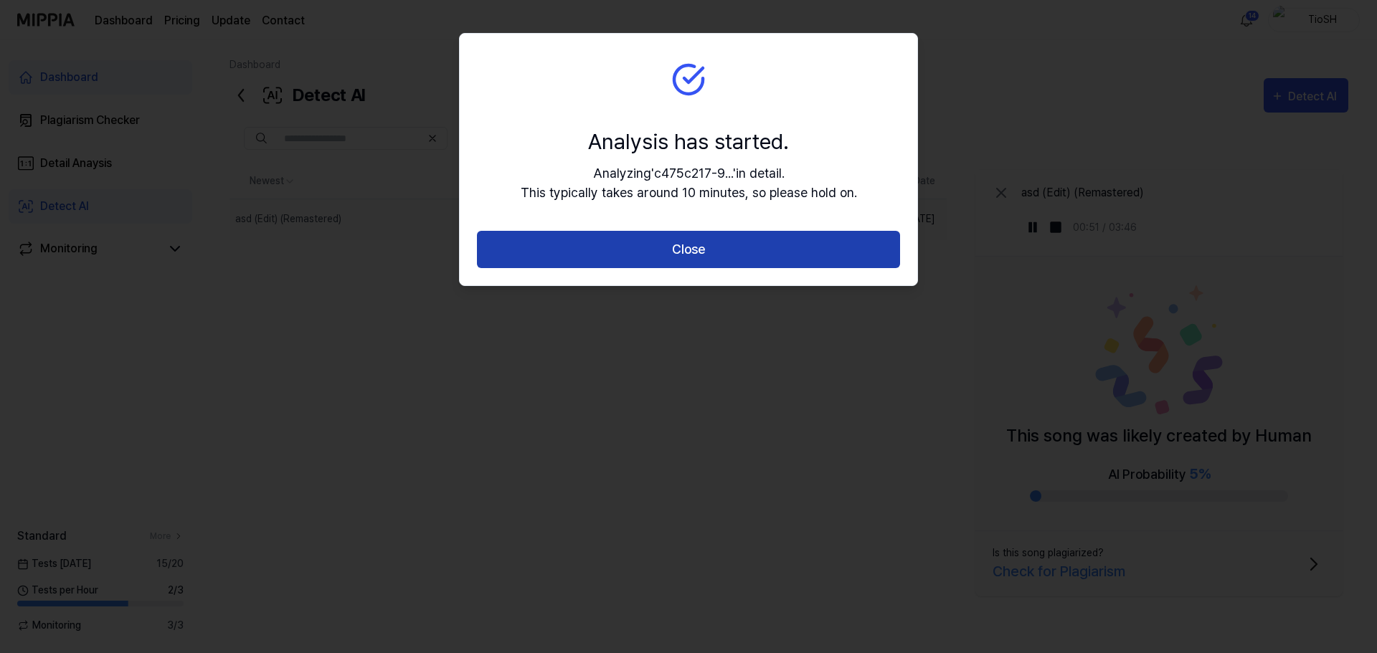
click at [730, 250] on button "Close" at bounding box center [688, 250] width 423 height 38
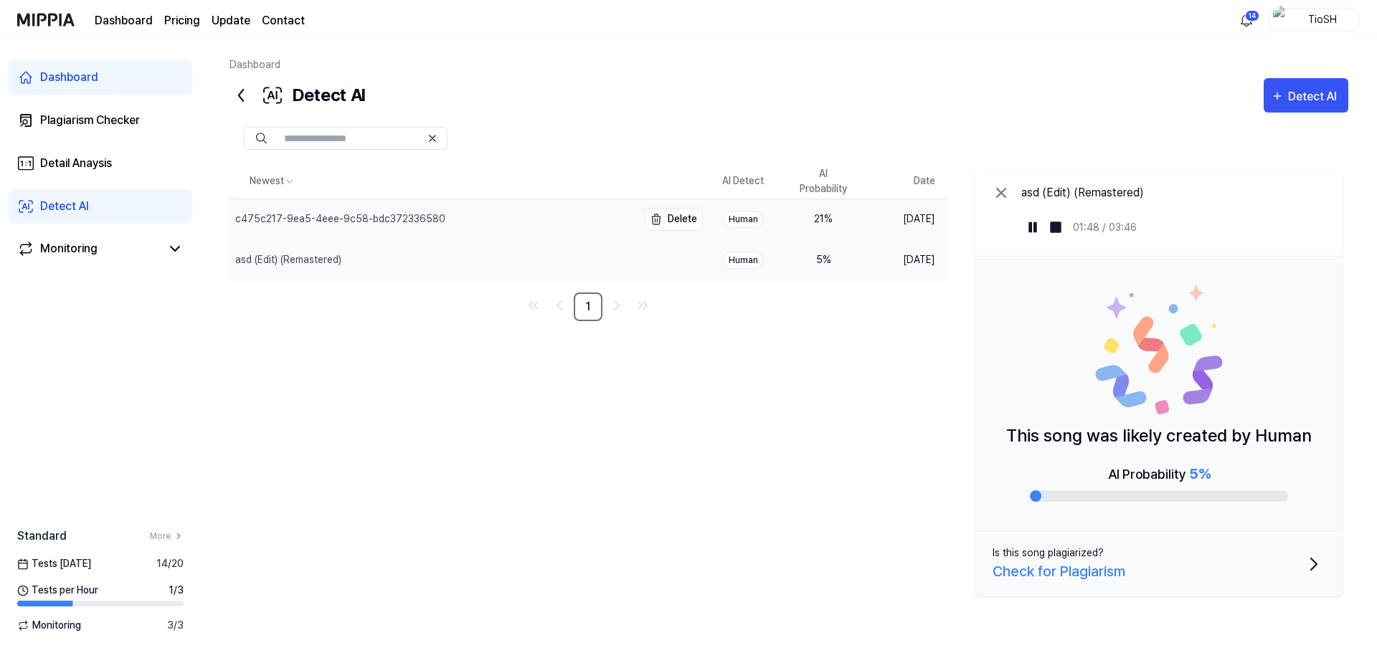
click at [517, 229] on div "c475c217-9ea5-4eee-9c58-bdc372336580" at bounding box center [433, 219] width 408 height 40
click at [398, 257] on div "asd (Edit) (Remastered)" at bounding box center [433, 260] width 408 height 40
click at [1032, 227] on img at bounding box center [1032, 227] width 14 height 14
click at [1035, 231] on img at bounding box center [1032, 227] width 14 height 14
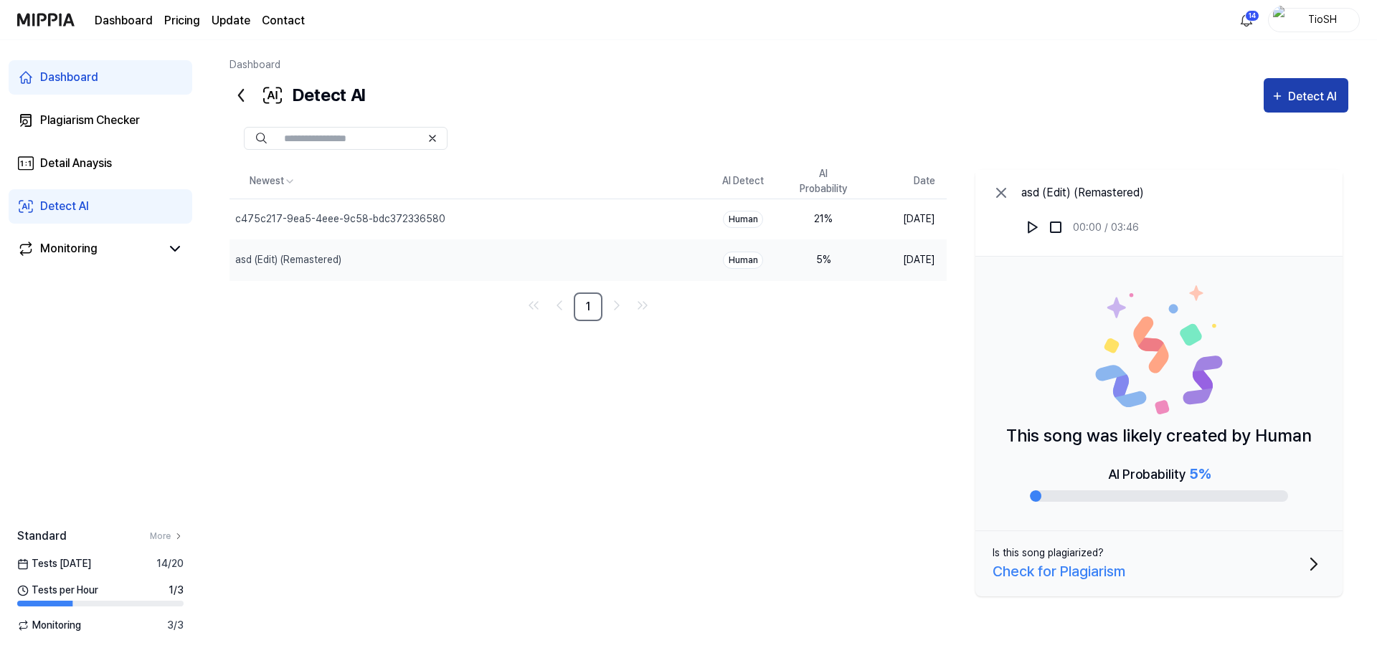
click at [1314, 100] on div "Detect AI" at bounding box center [1314, 96] width 53 height 19
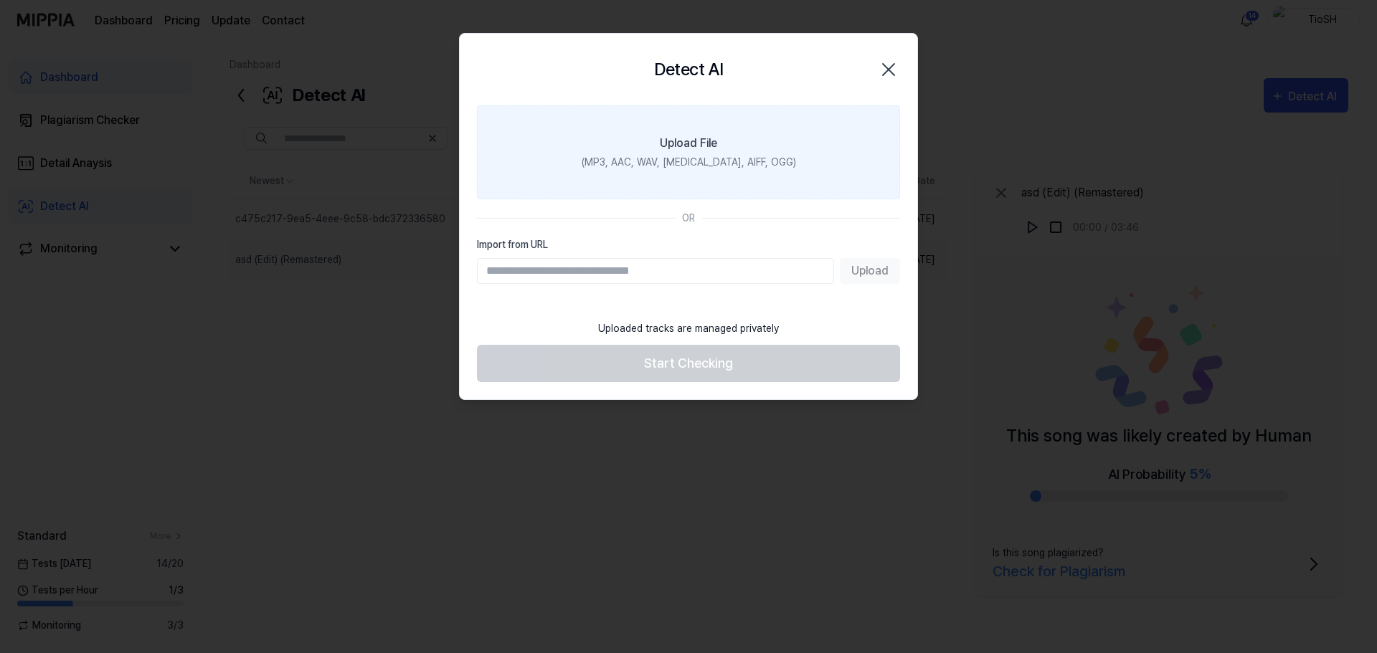
click at [673, 173] on label "Upload File (MP3, AAC, WAV, FLAC, AIFF, OGG)" at bounding box center [688, 152] width 423 height 94
click at [0, 0] on input "Upload File (MP3, AAC, WAV, FLAC, AIFF, OGG)" at bounding box center [0, 0] width 0 height 0
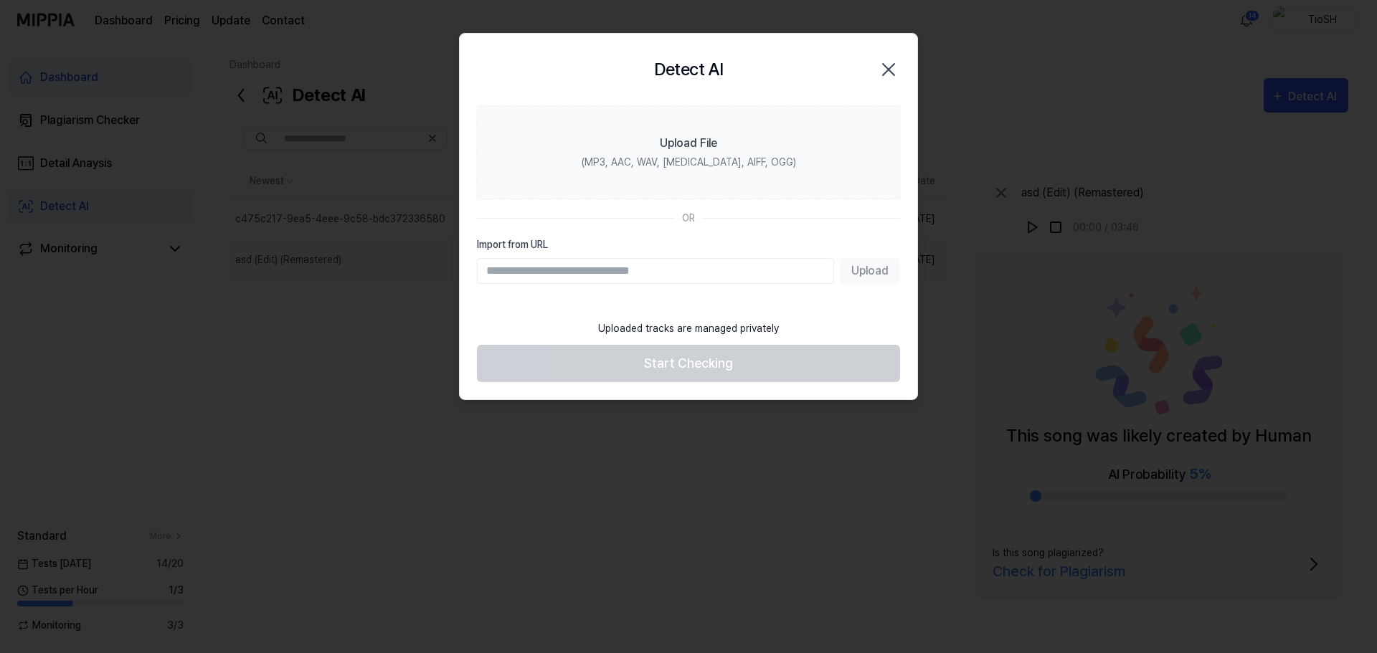
click at [896, 67] on icon "button" at bounding box center [888, 69] width 23 height 23
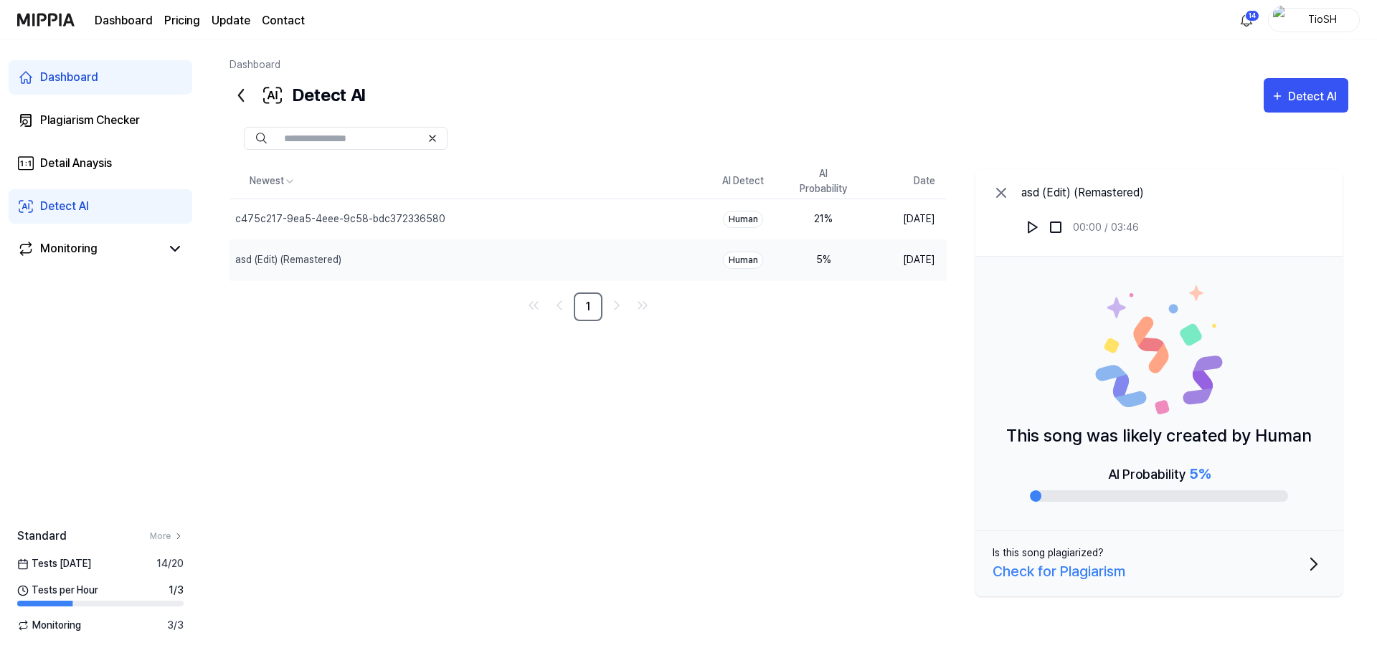
click at [1121, 579] on div "Check for Plagiarism" at bounding box center [1058, 572] width 133 height 22
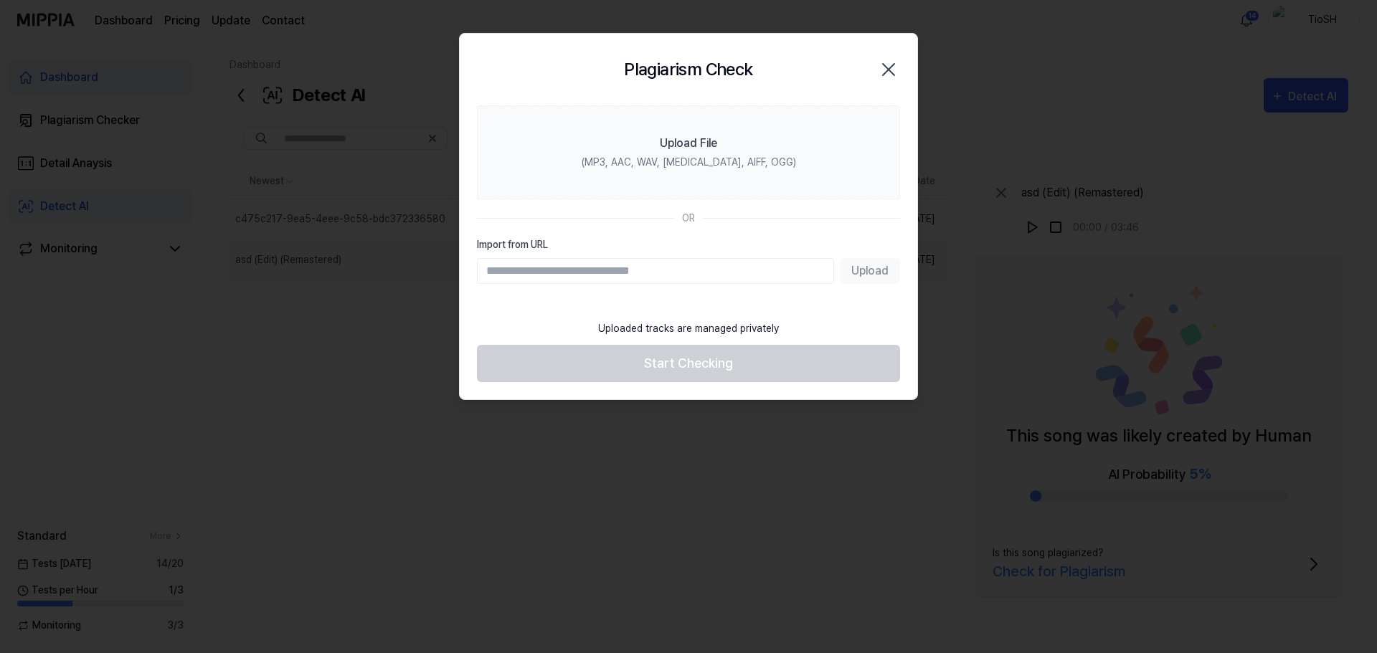
click at [904, 65] on div "Plagiarism Check Close" at bounding box center [688, 70] width 457 height 72
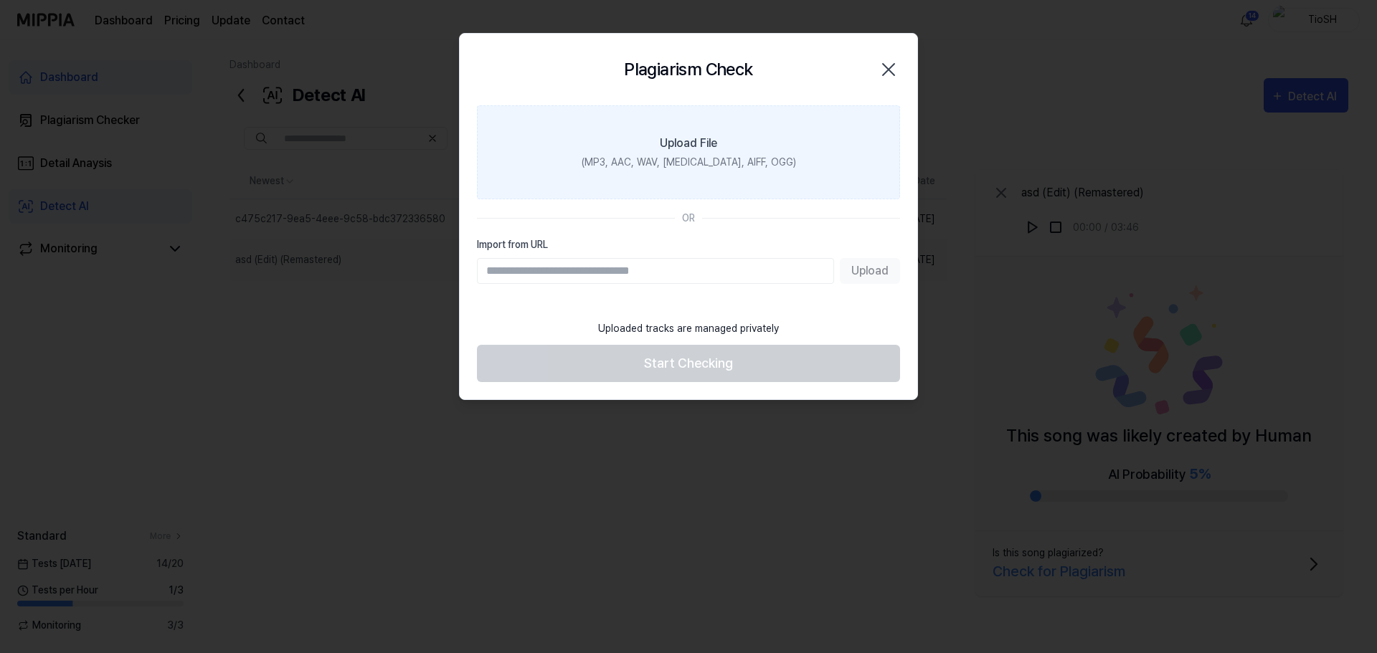
click at [721, 145] on label "Upload File (MP3, AAC, WAV, FLAC, AIFF, OGG)" at bounding box center [688, 152] width 423 height 94
click at [0, 0] on input "Upload File (MP3, AAC, WAV, FLAC, AIFF, OGG)" at bounding box center [0, 0] width 0 height 0
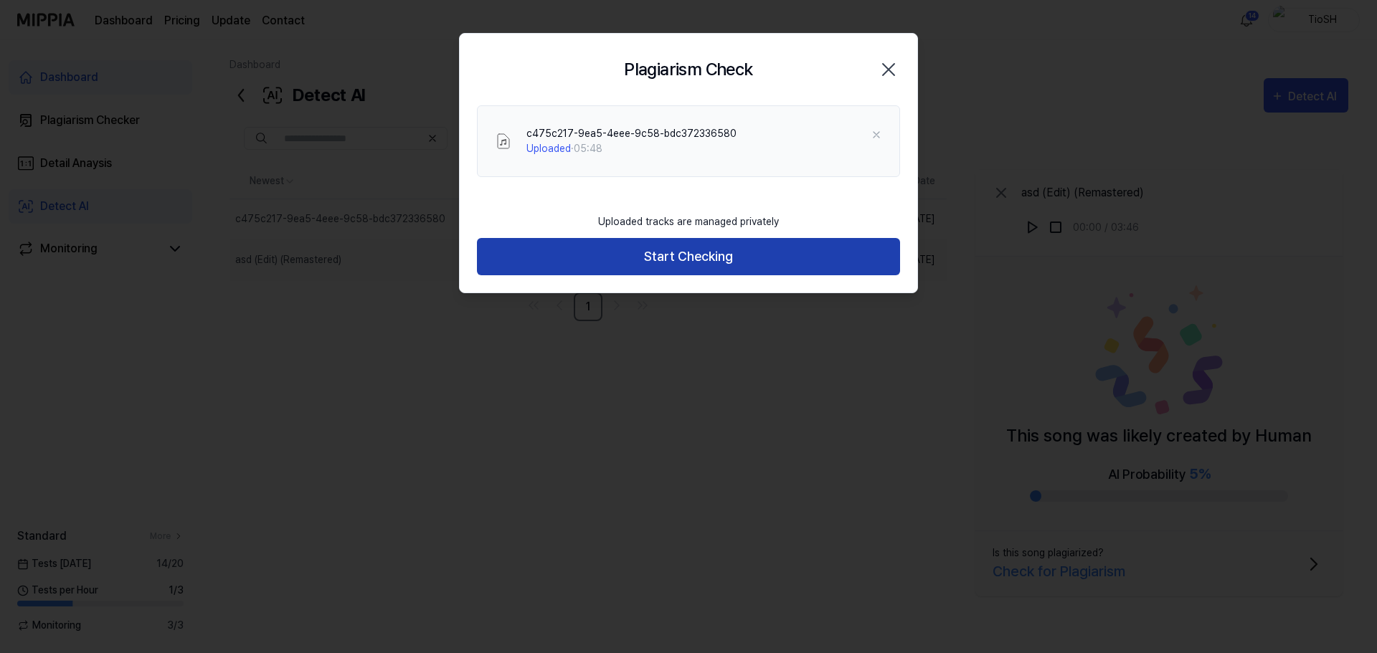
click at [691, 255] on button "Start Checking" at bounding box center [688, 257] width 423 height 38
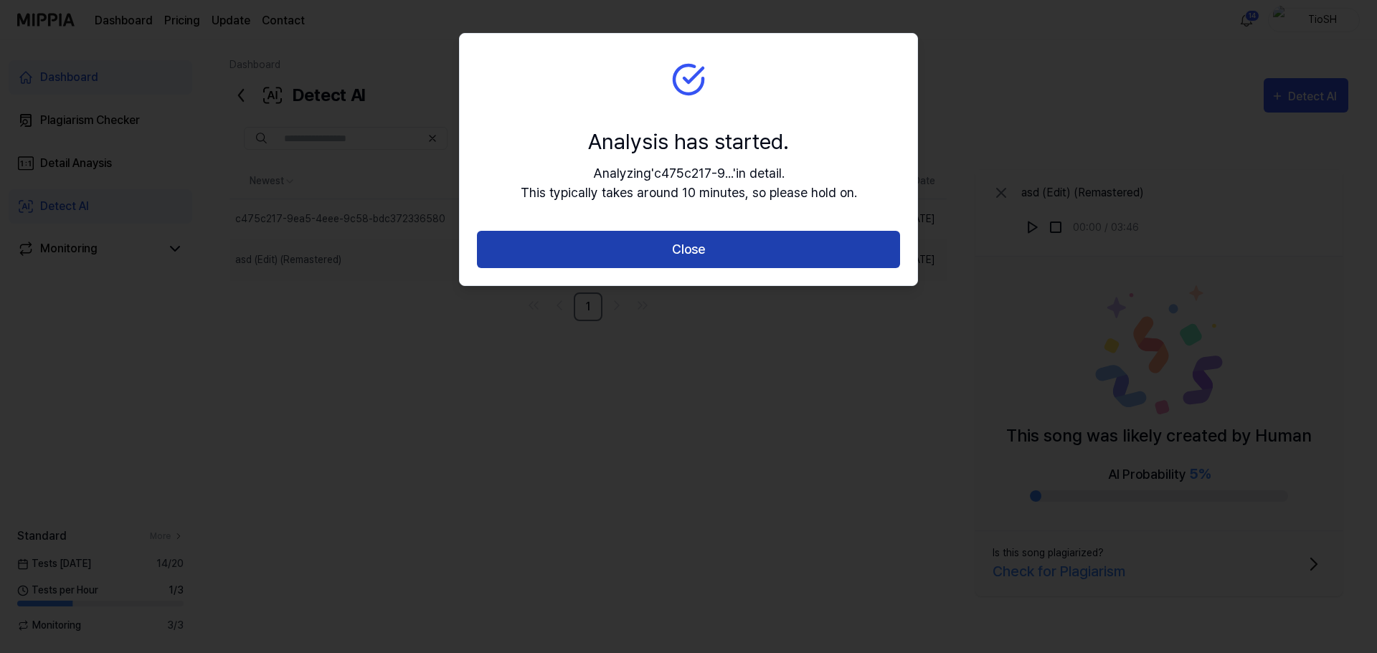
click at [723, 237] on button "Close" at bounding box center [688, 250] width 423 height 38
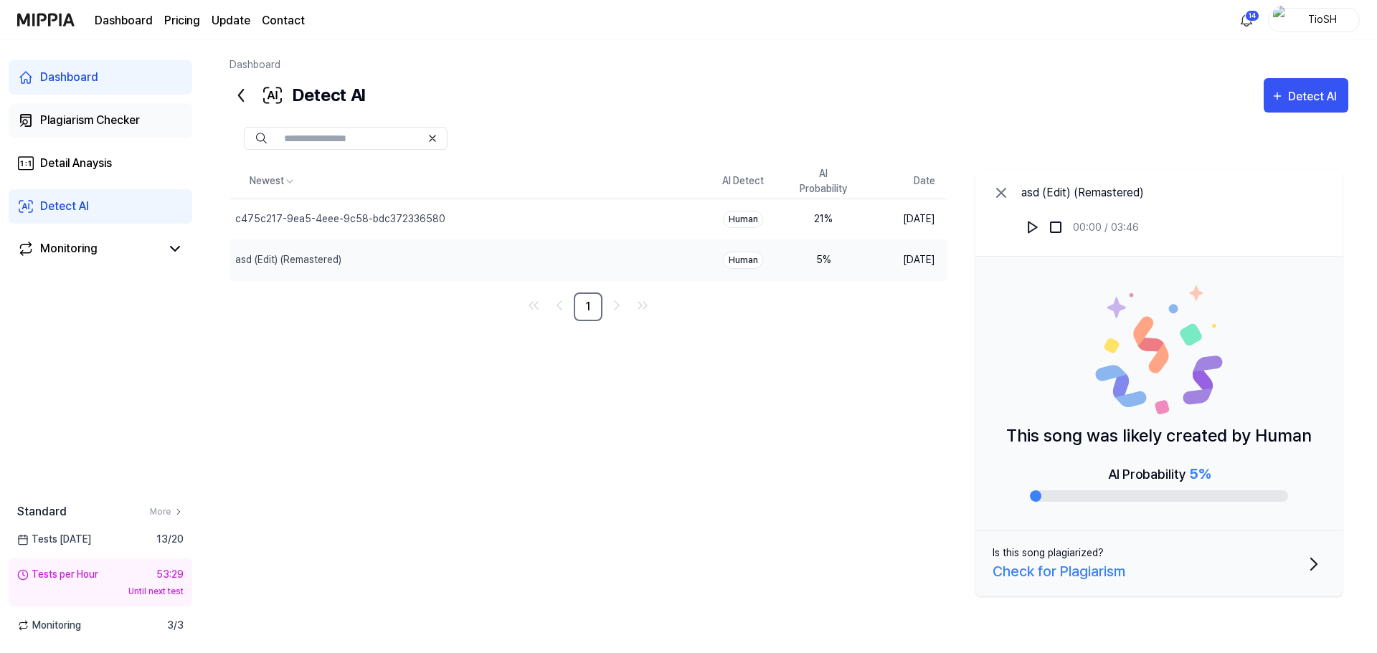
click at [100, 123] on div "Plagiarism Checker" at bounding box center [90, 120] width 100 height 17
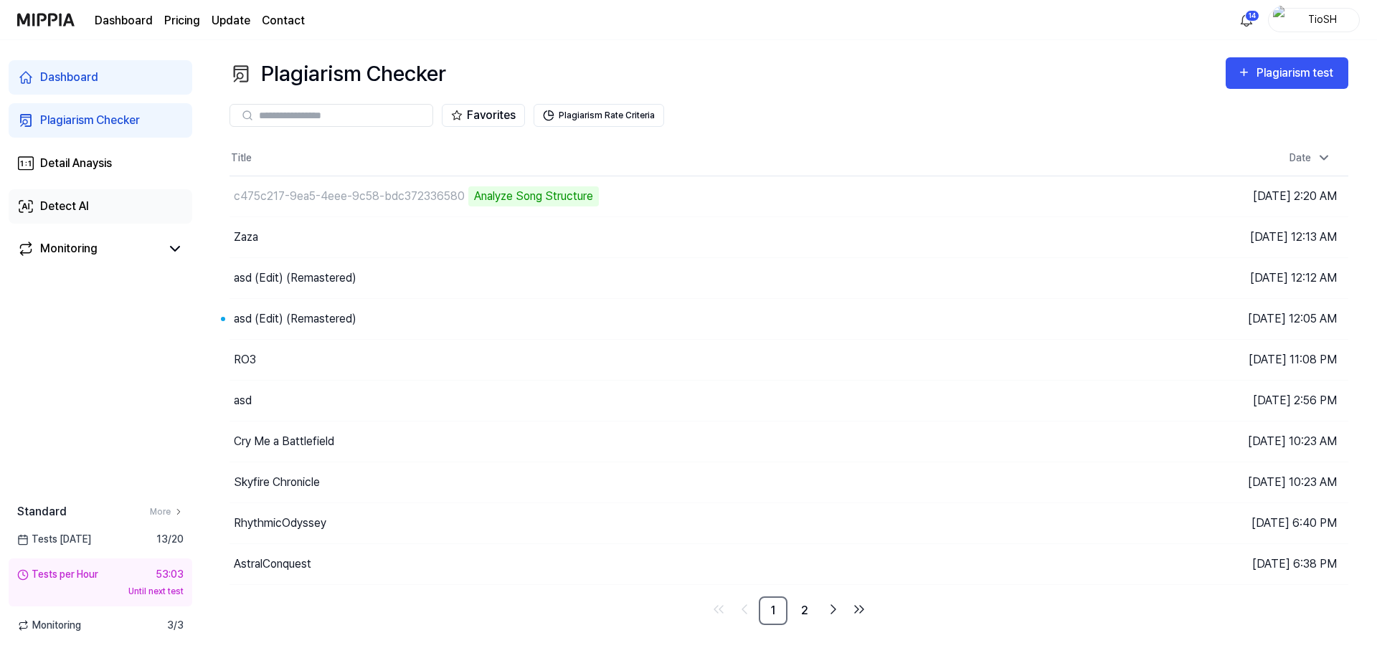
click at [116, 217] on link "Detect AI" at bounding box center [101, 206] width 184 height 34
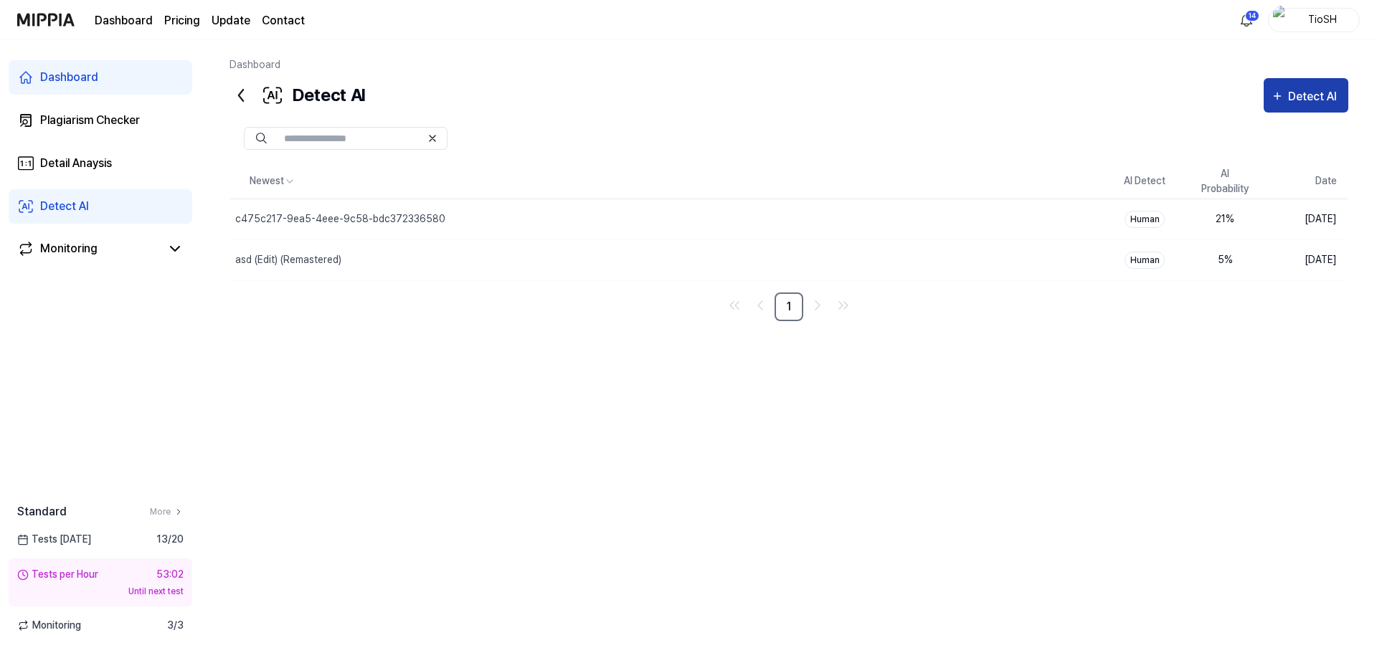
click at [1296, 103] on div "Detect AI" at bounding box center [1314, 96] width 53 height 19
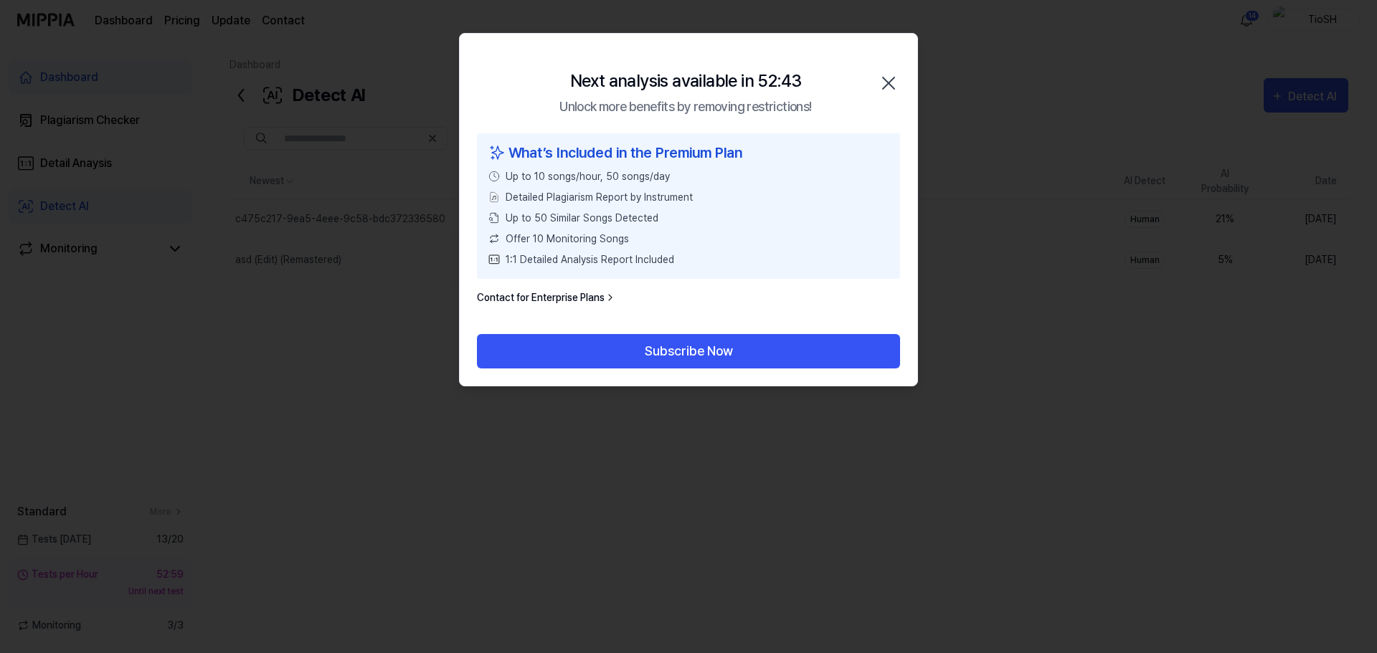
click at [886, 86] on icon "button" at bounding box center [888, 82] width 11 height 11
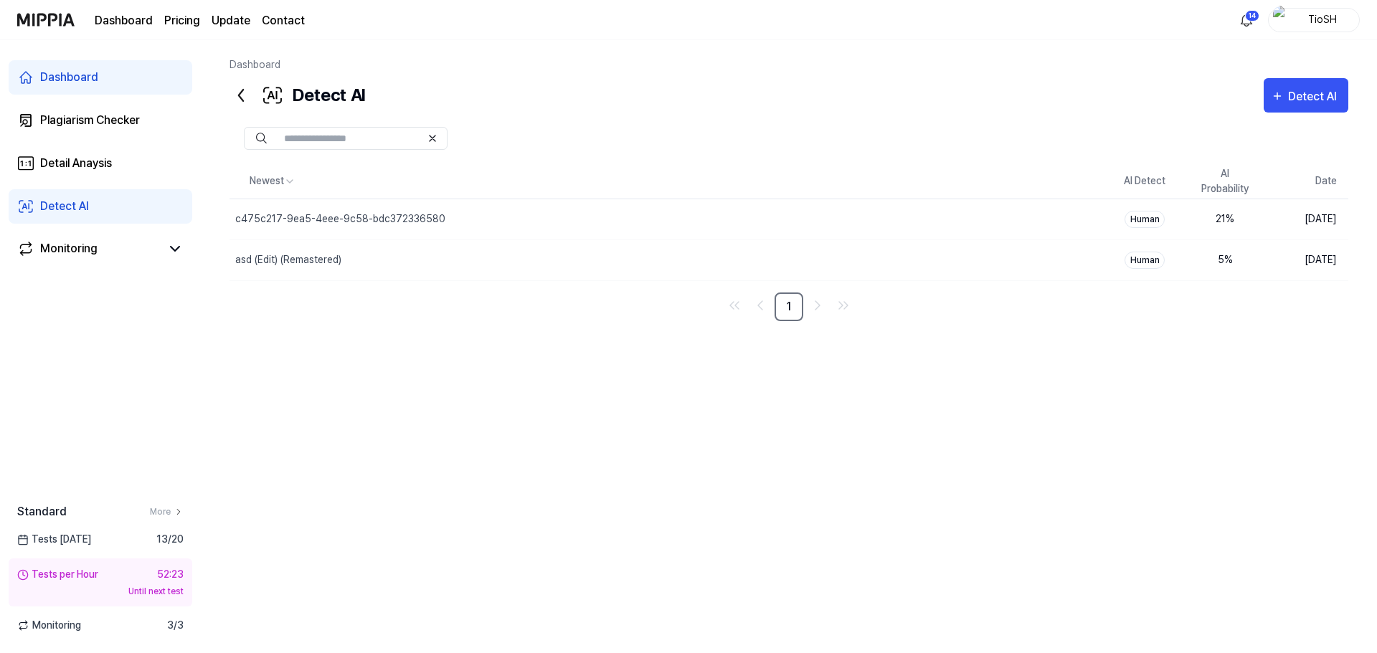
click at [88, 78] on div "Dashboard" at bounding box center [69, 77] width 58 height 17
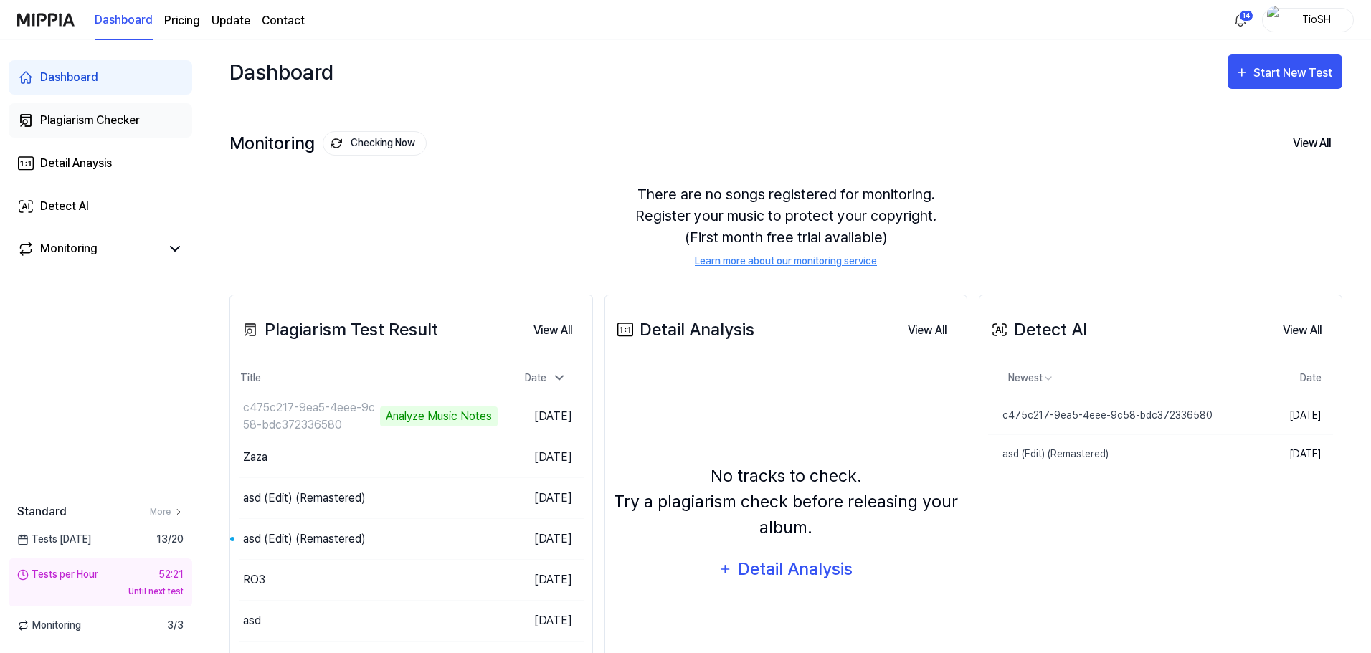
click at [115, 128] on div "Plagiarism Checker" at bounding box center [90, 120] width 100 height 17
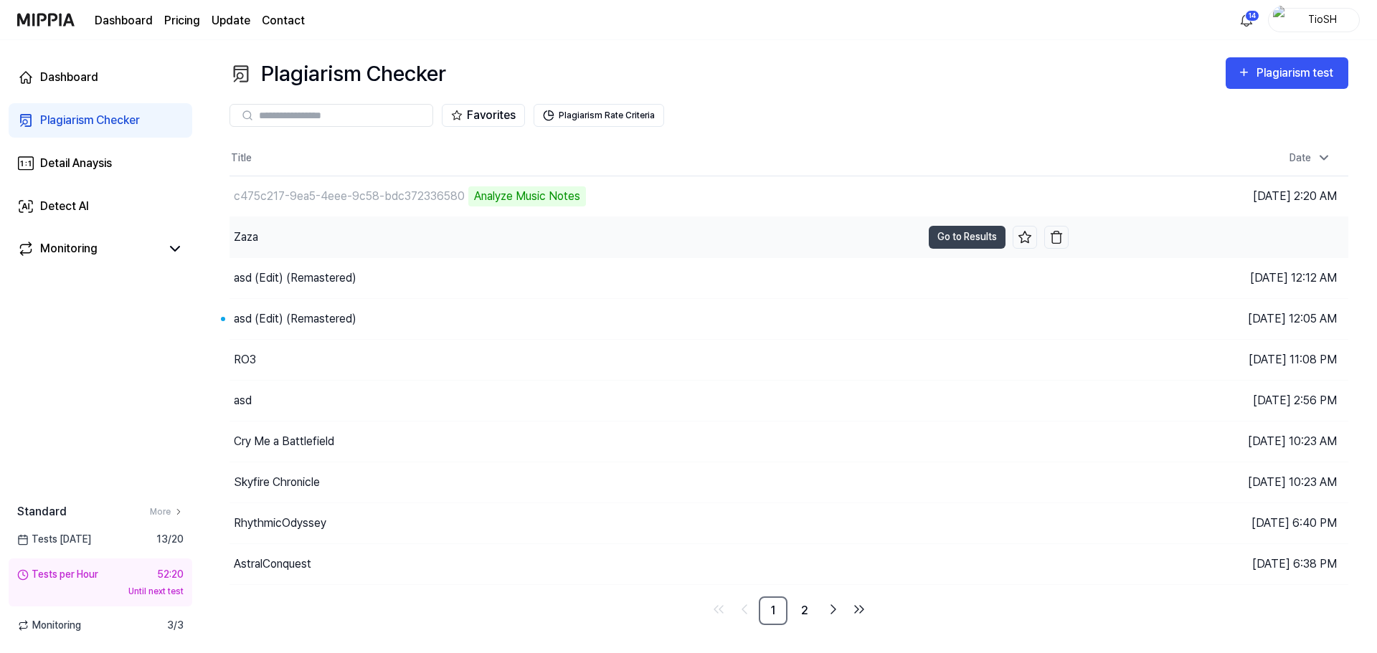
click at [309, 250] on div "Zaza" at bounding box center [575, 237] width 692 height 40
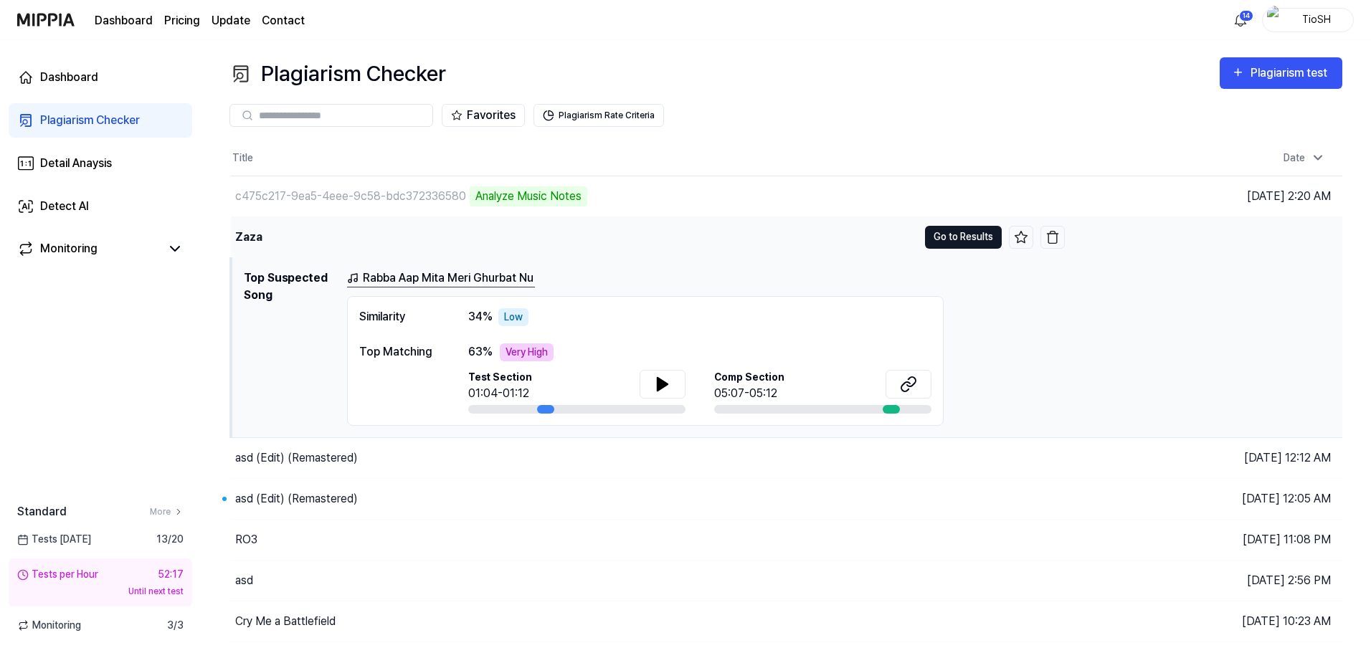
click at [961, 237] on button "Go to Results" at bounding box center [963, 237] width 77 height 23
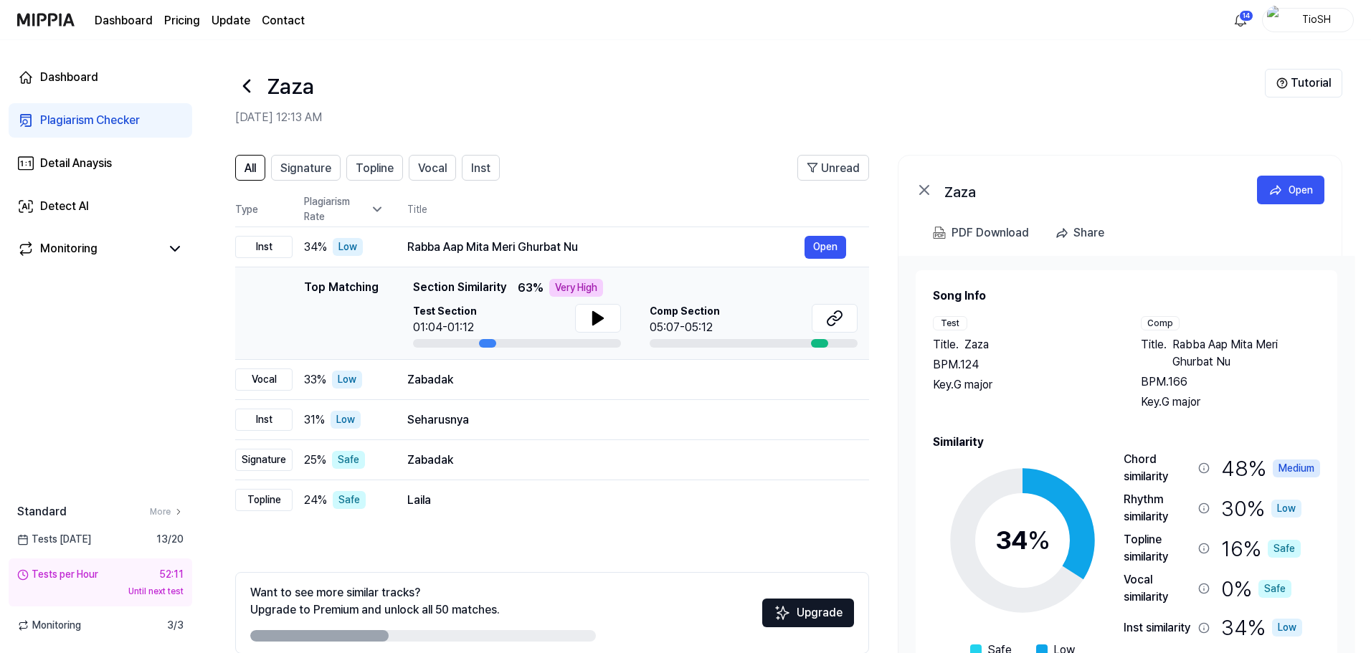
scroll to position [70, 0]
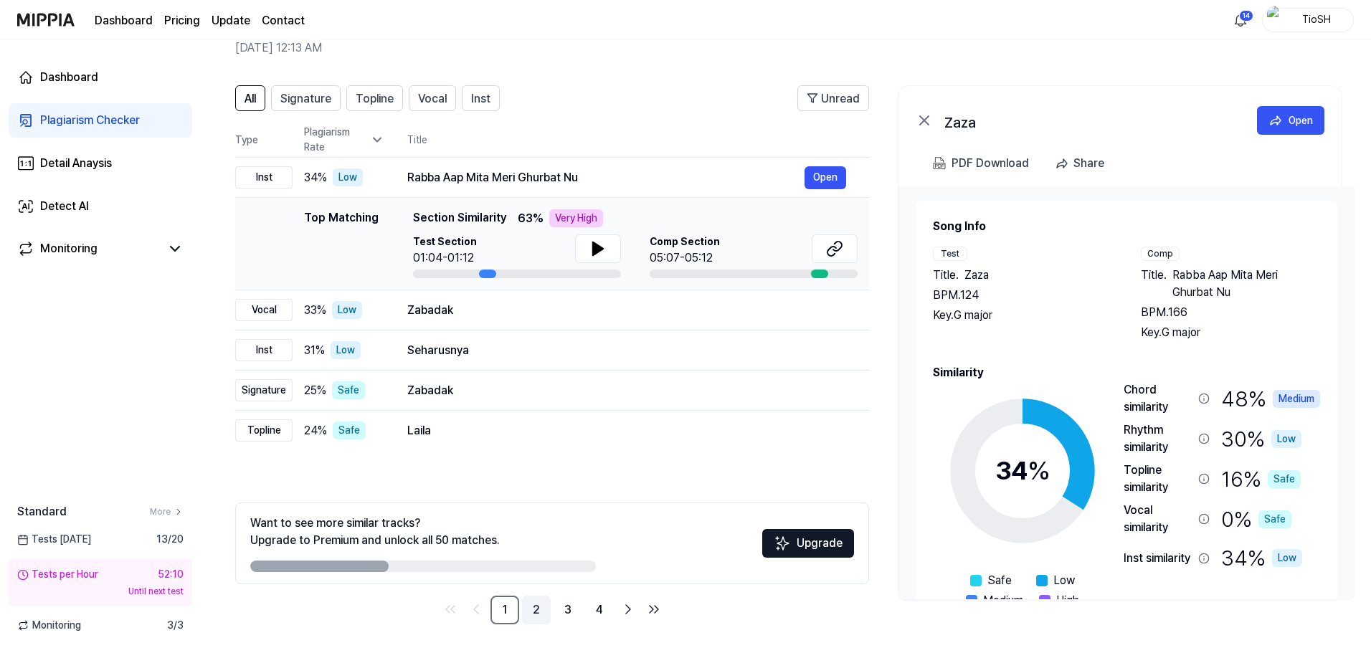
click at [535, 605] on link "2" at bounding box center [536, 610] width 29 height 29
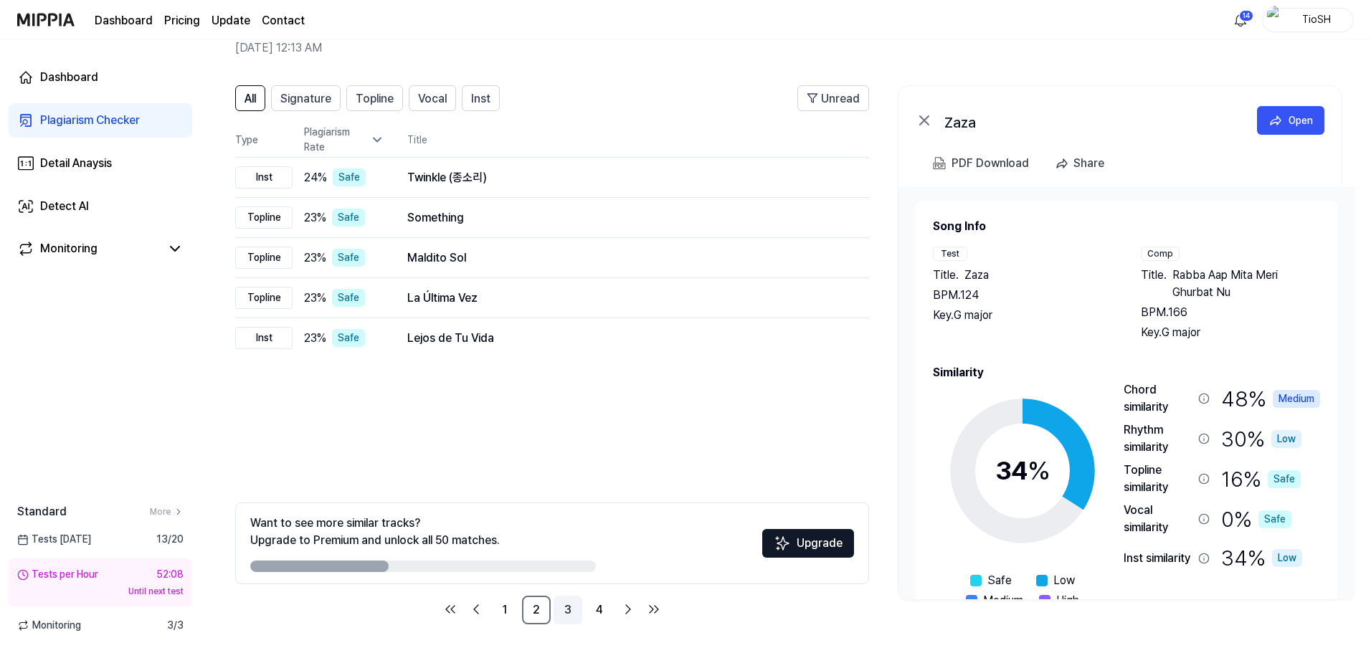
click at [577, 611] on link "3" at bounding box center [568, 610] width 29 height 29
click at [615, 609] on ul "1 2 3 4" at bounding box center [552, 610] width 227 height 29
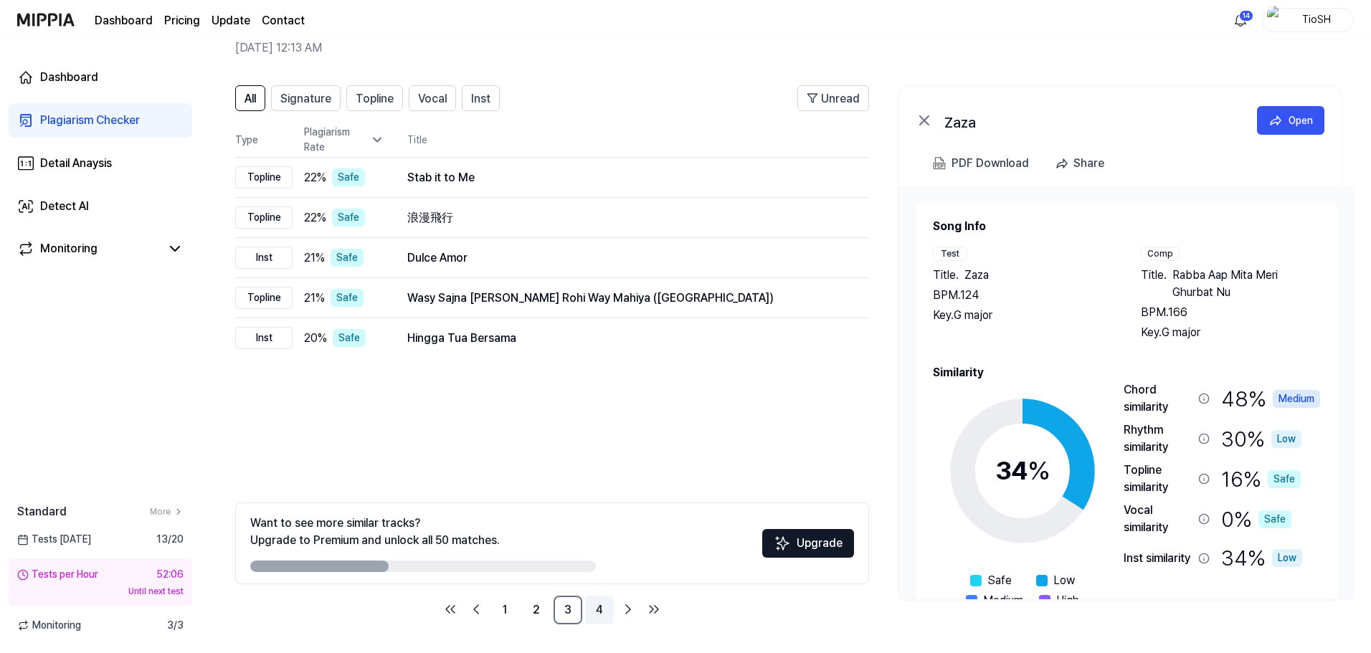
click at [602, 613] on link "4" at bounding box center [599, 610] width 29 height 29
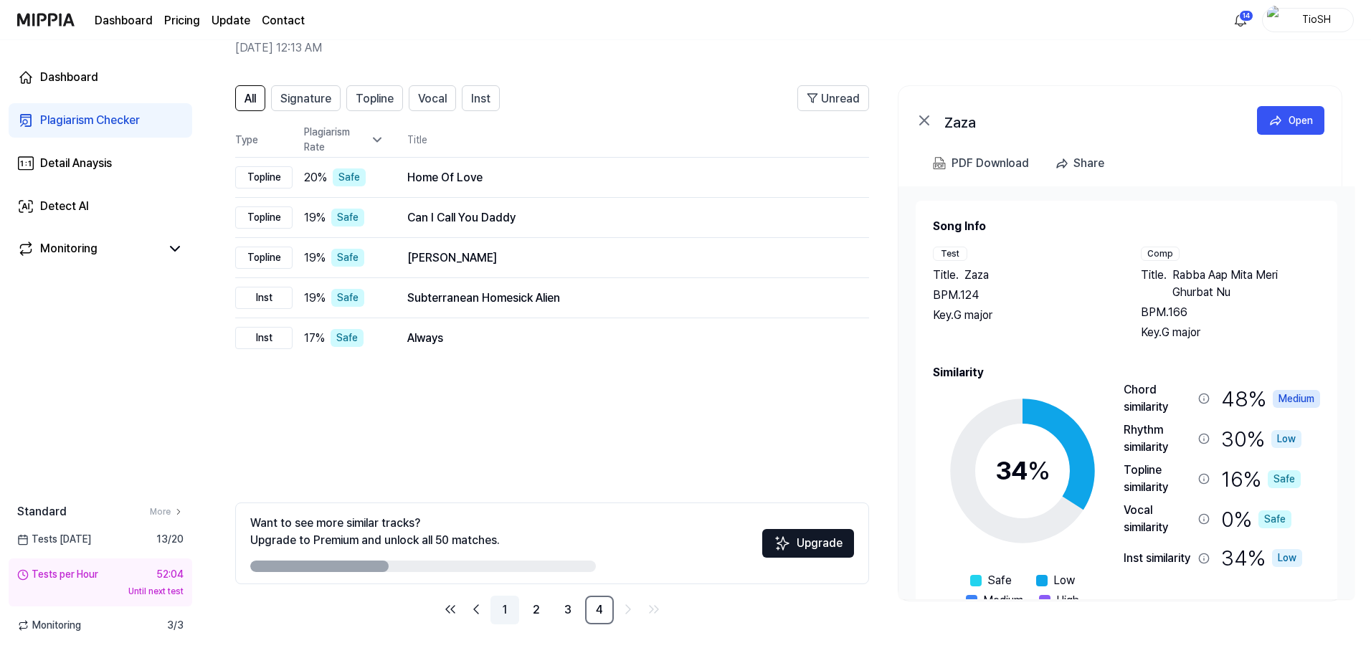
click at [505, 616] on link "1" at bounding box center [504, 610] width 29 height 29
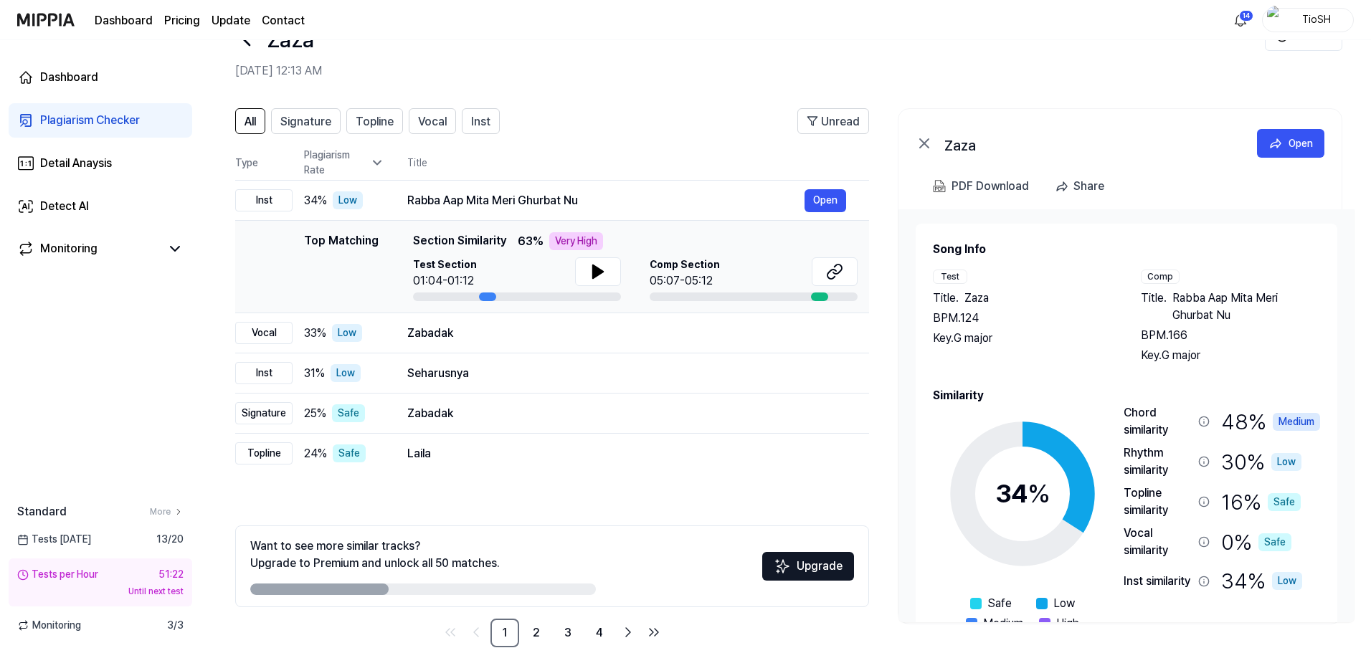
scroll to position [70, 0]
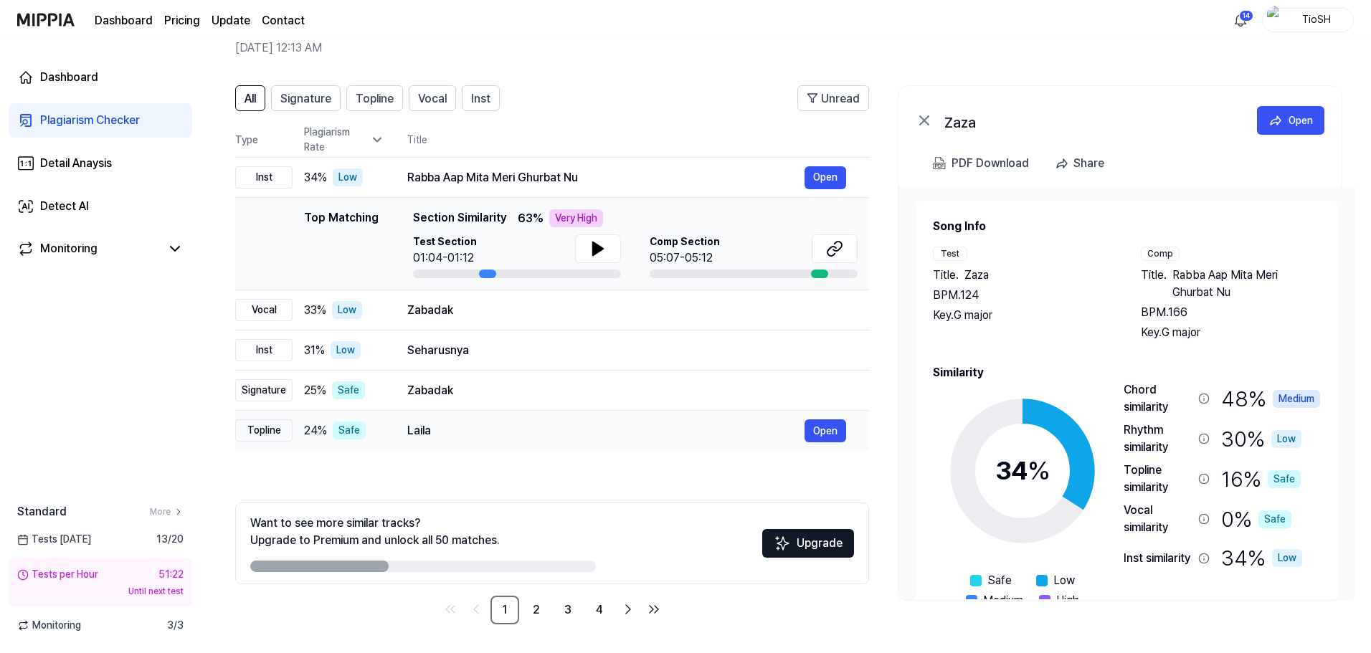
click at [513, 437] on div "Laila" at bounding box center [605, 430] width 397 height 17
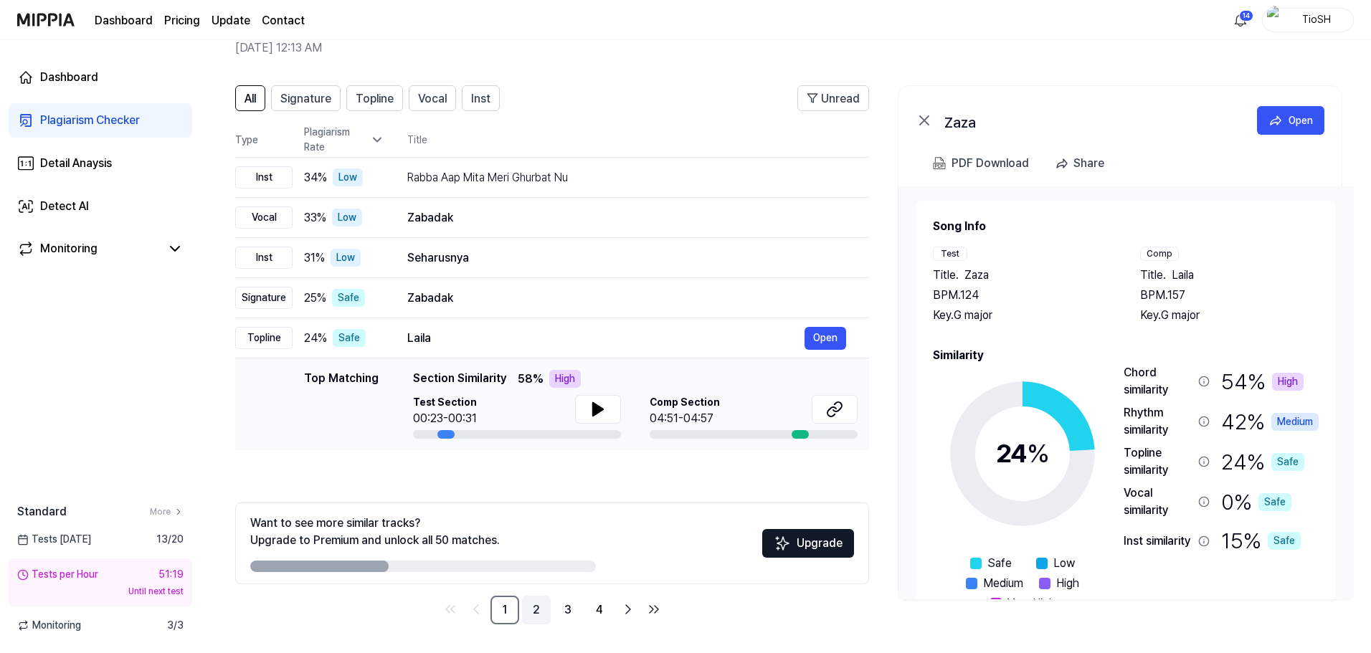
click at [537, 612] on link "2" at bounding box center [536, 610] width 29 height 29
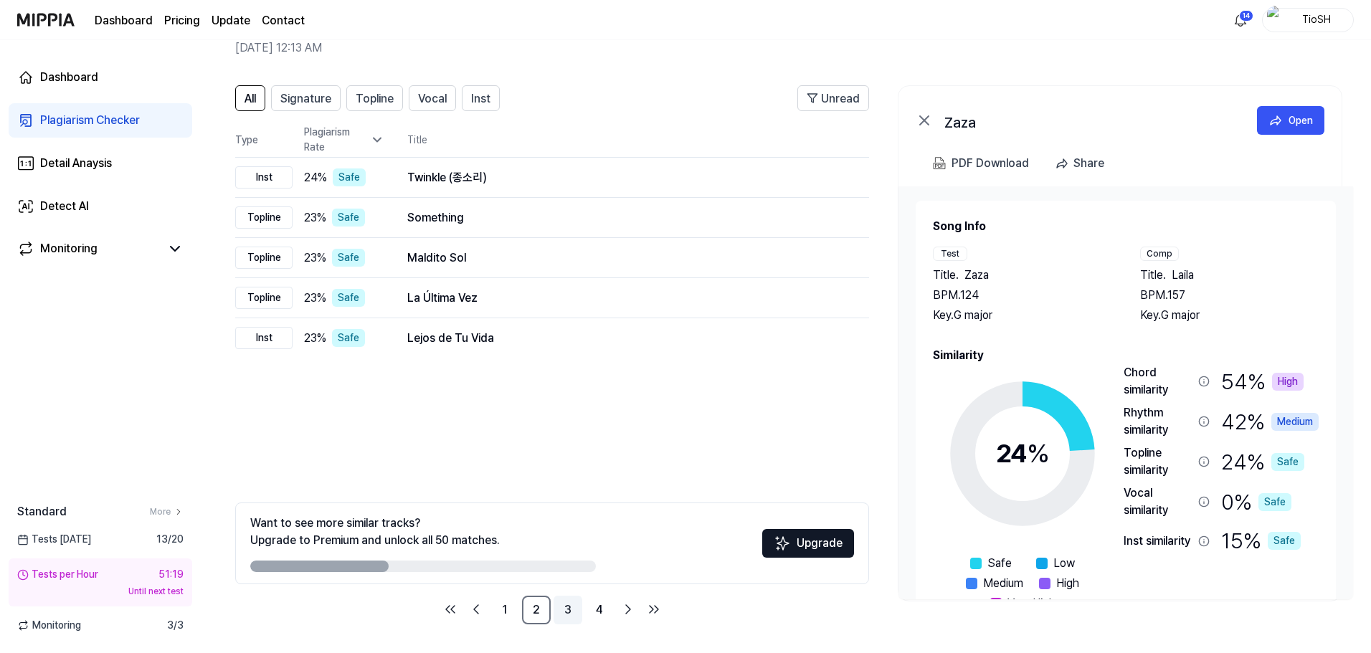
click at [579, 610] on link "3" at bounding box center [568, 610] width 29 height 29
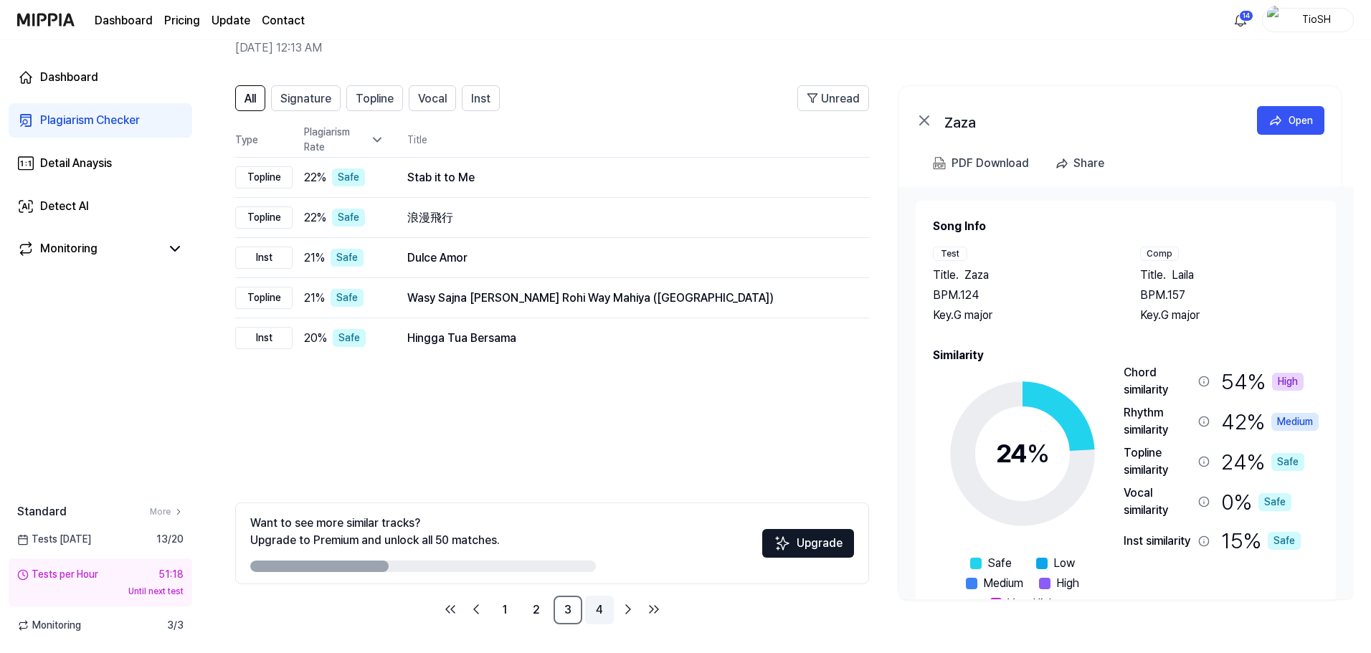
click at [604, 607] on link "4" at bounding box center [599, 610] width 29 height 29
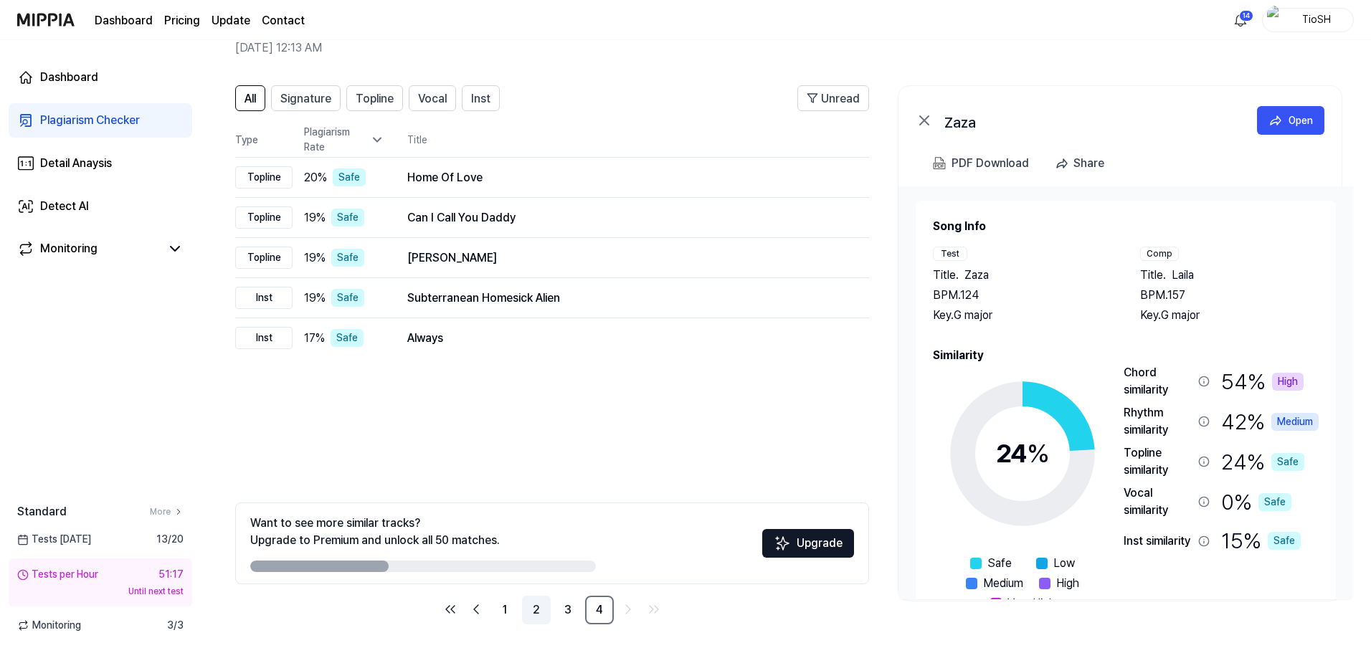
click at [541, 608] on link "2" at bounding box center [536, 610] width 29 height 29
click at [473, 189] on td "Twinkle (종소리) Open" at bounding box center [626, 178] width 485 height 40
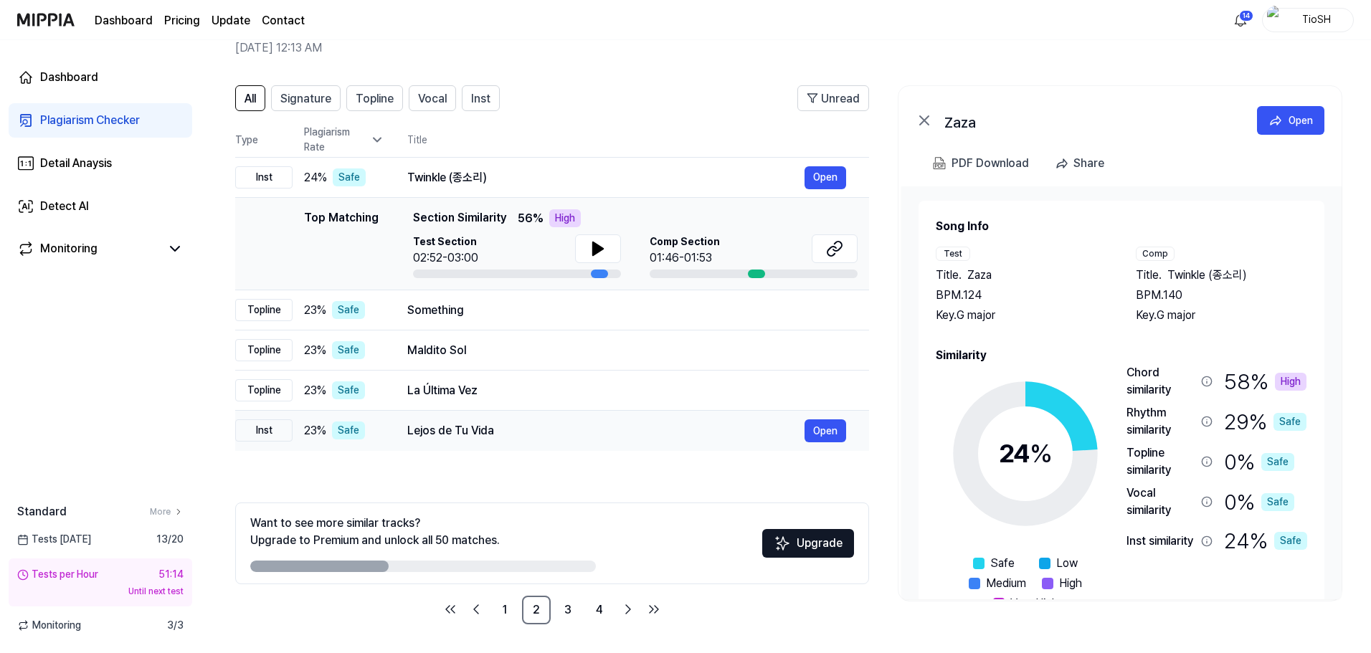
click at [587, 416] on td "Lejos de Tu Vida Open" at bounding box center [626, 431] width 485 height 40
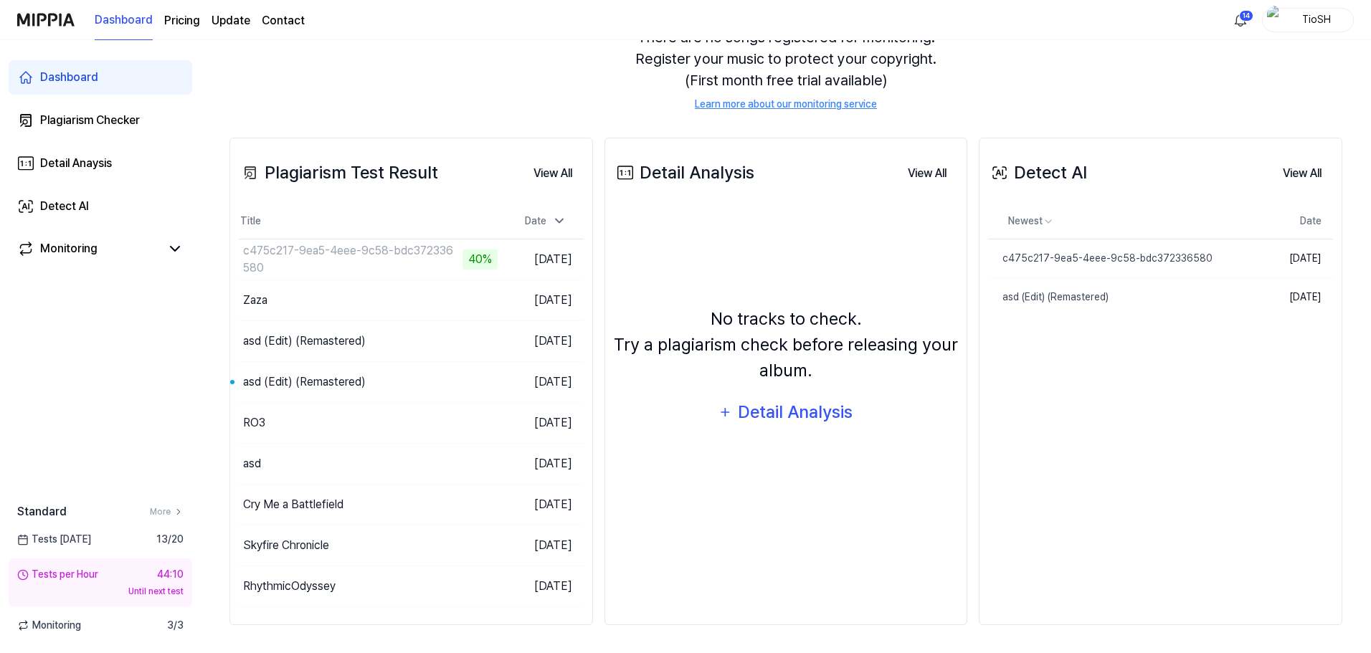
scroll to position [158, 0]
click at [87, 206] on div "Detect AI" at bounding box center [64, 206] width 49 height 17
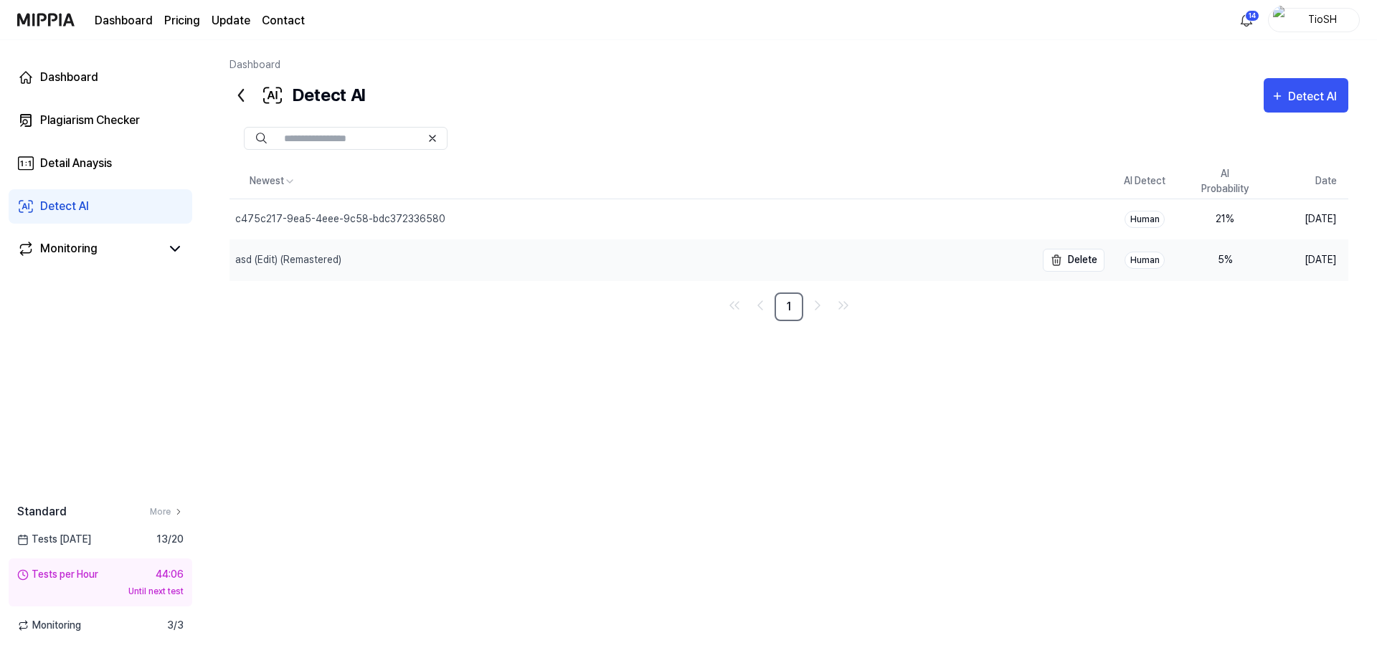
click at [431, 267] on div "asd (Edit) (Remastered)" at bounding box center [632, 260] width 806 height 40
